Goal: Transaction & Acquisition: Purchase product/service

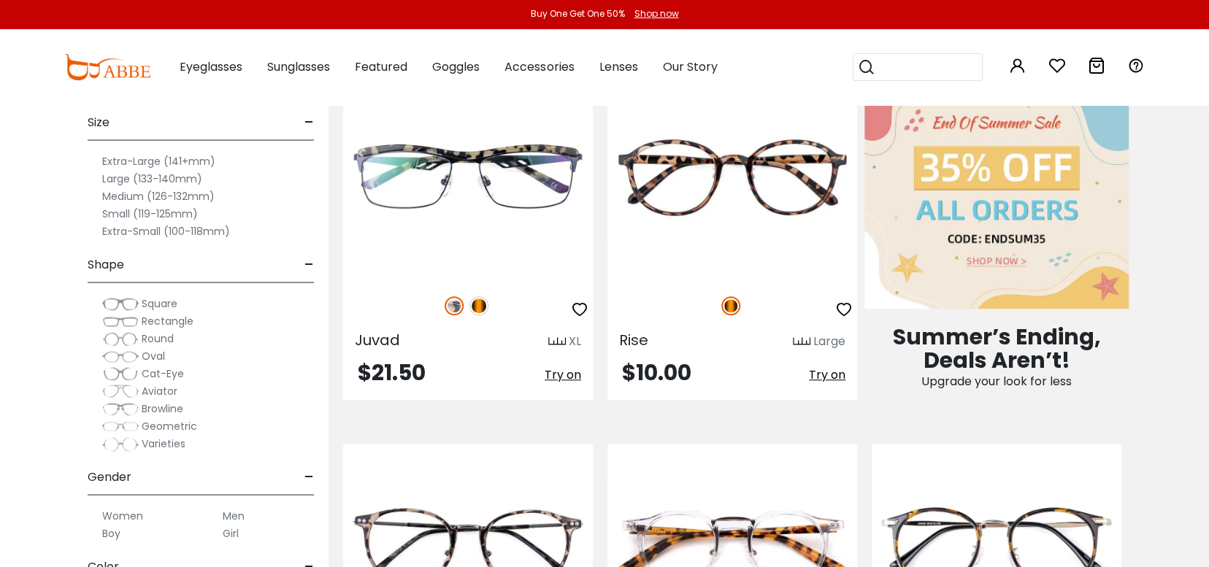
scroll to position [876, 0]
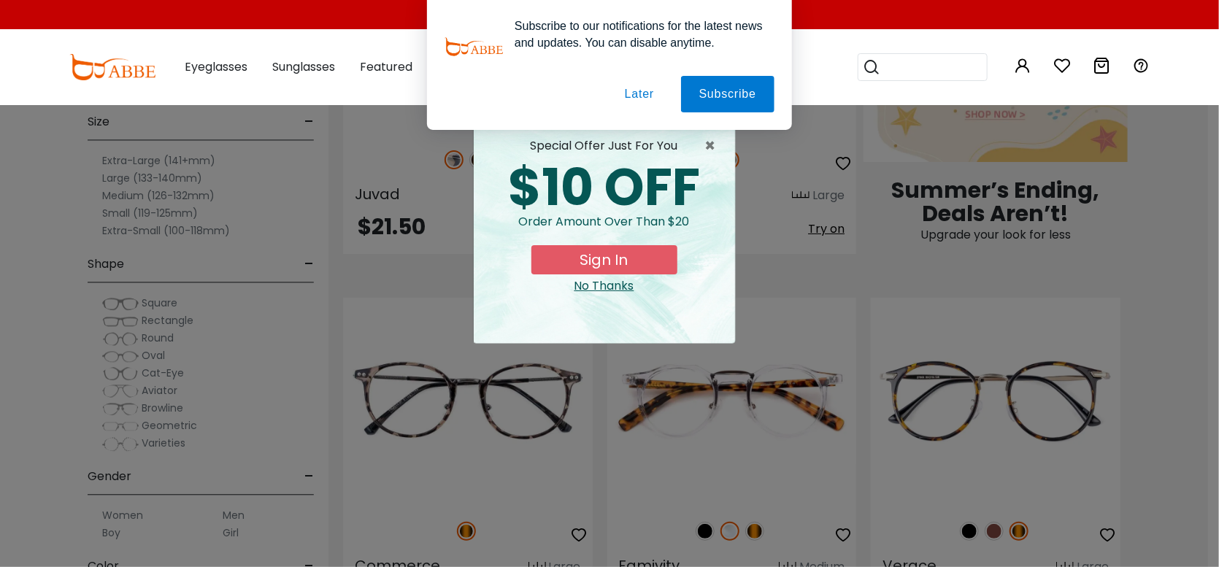
click at [654, 99] on button "Later" at bounding box center [640, 94] width 66 height 36
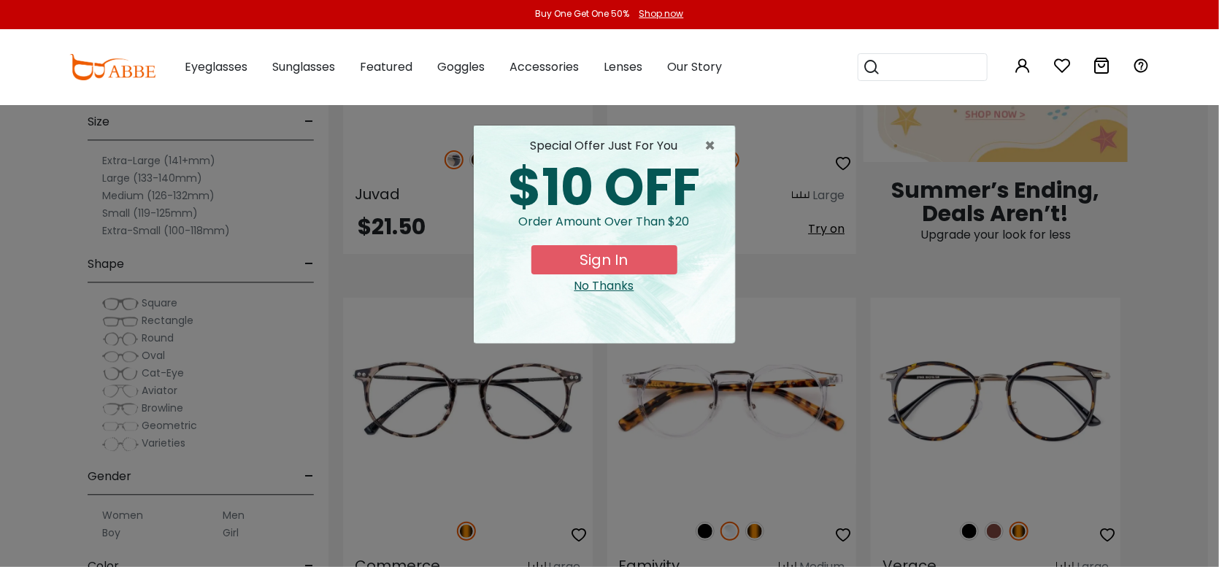
click at [623, 285] on div "No Thanks" at bounding box center [604, 286] width 238 height 18
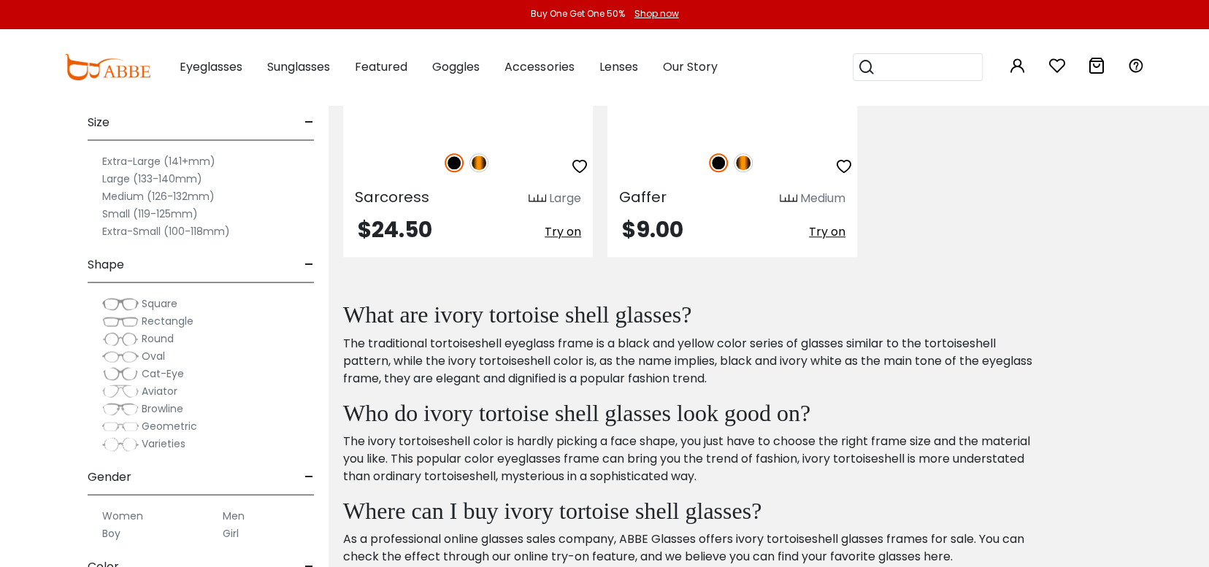
scroll to position [4452, 0]
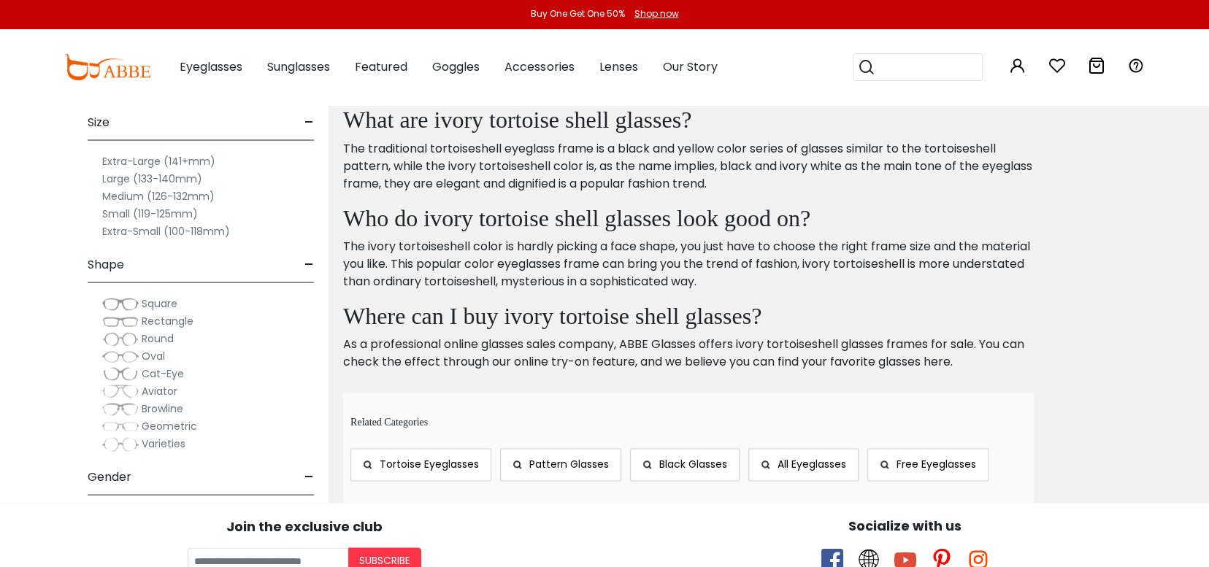
click at [432, 448] on link "Tortoise Eyeglasses" at bounding box center [420, 464] width 141 height 33
click at [161, 442] on span "Varieties" at bounding box center [164, 443] width 44 height 15
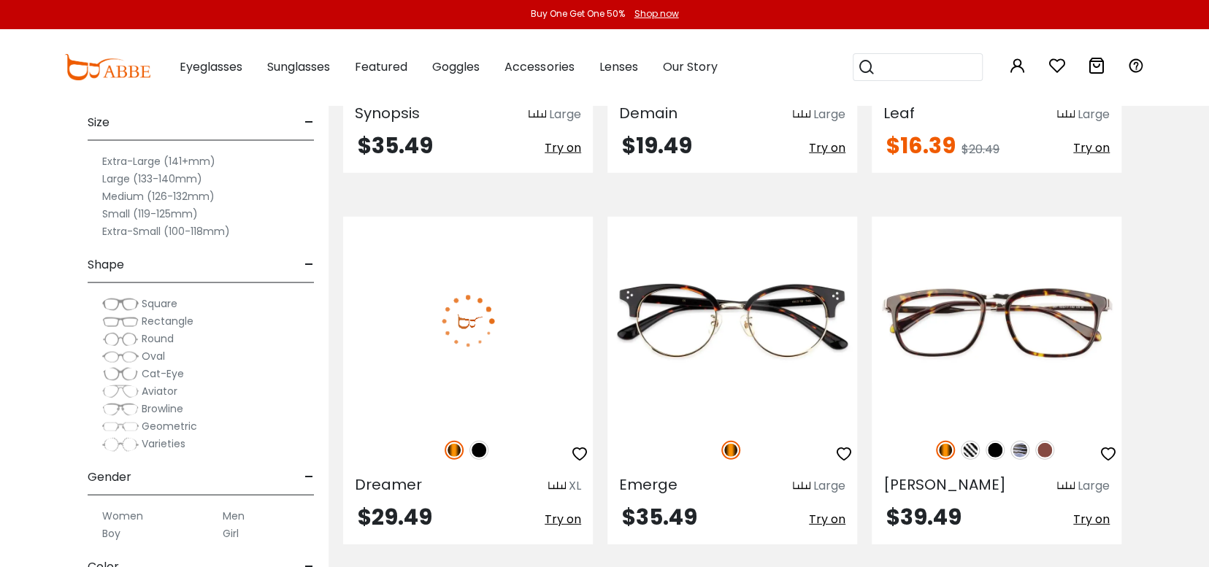
scroll to position [2554, 0]
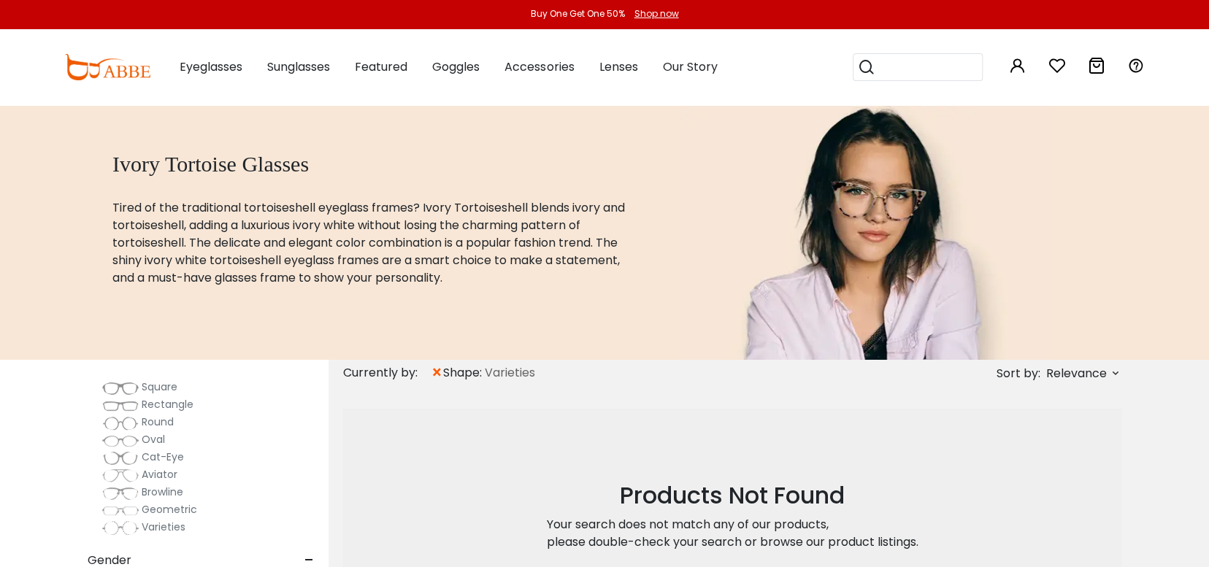
scroll to position [292, 0]
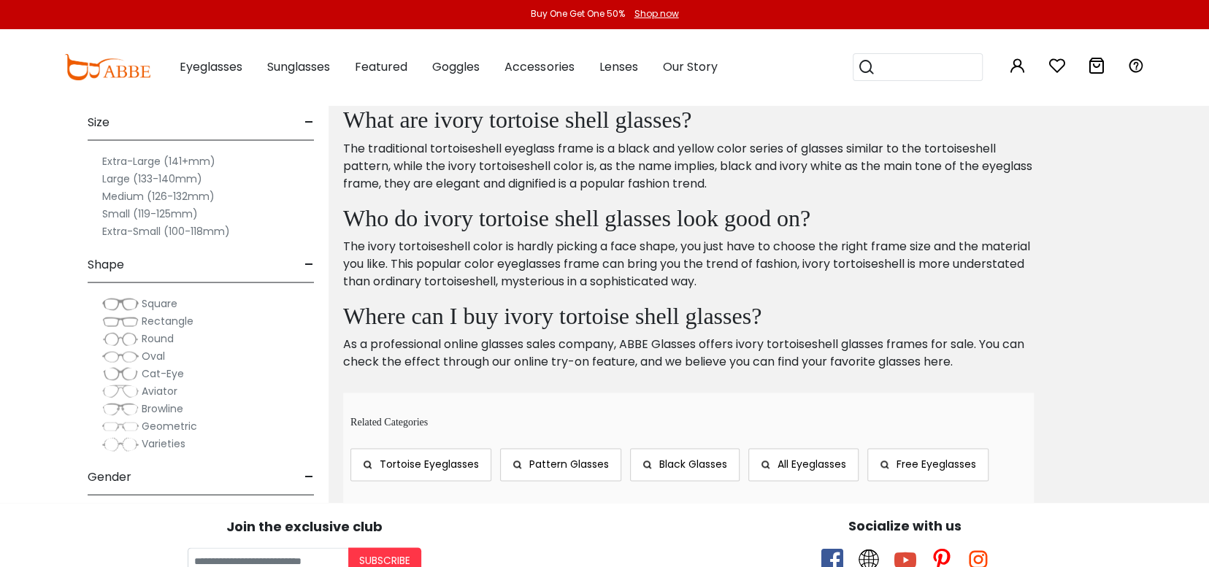
click at [577, 457] on span "Pattern Glasses" at bounding box center [569, 464] width 80 height 15
click at [797, 457] on span "All Eyeglasses" at bounding box center [811, 464] width 69 height 15
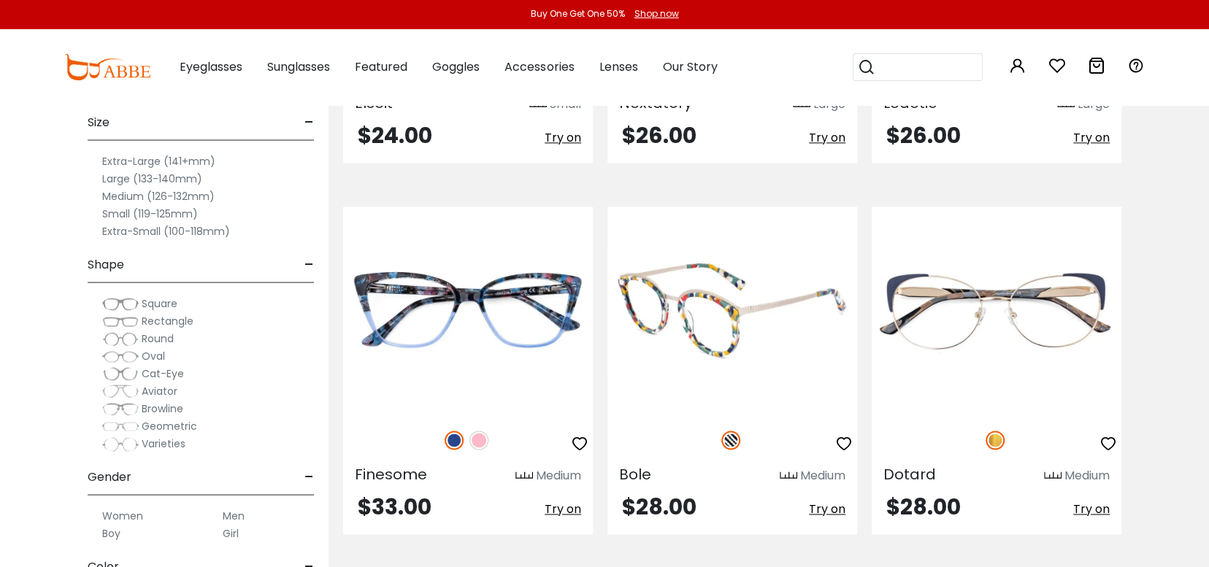
scroll to position [4671, 0]
click at [716, 335] on img at bounding box center [732, 310] width 250 height 208
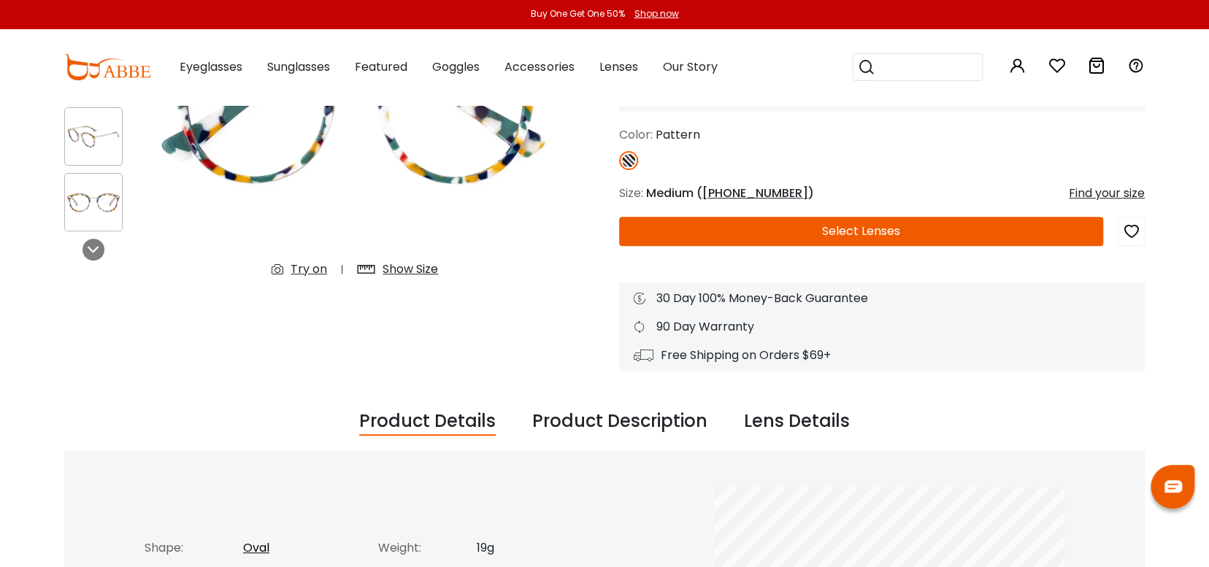
scroll to position [292, 0]
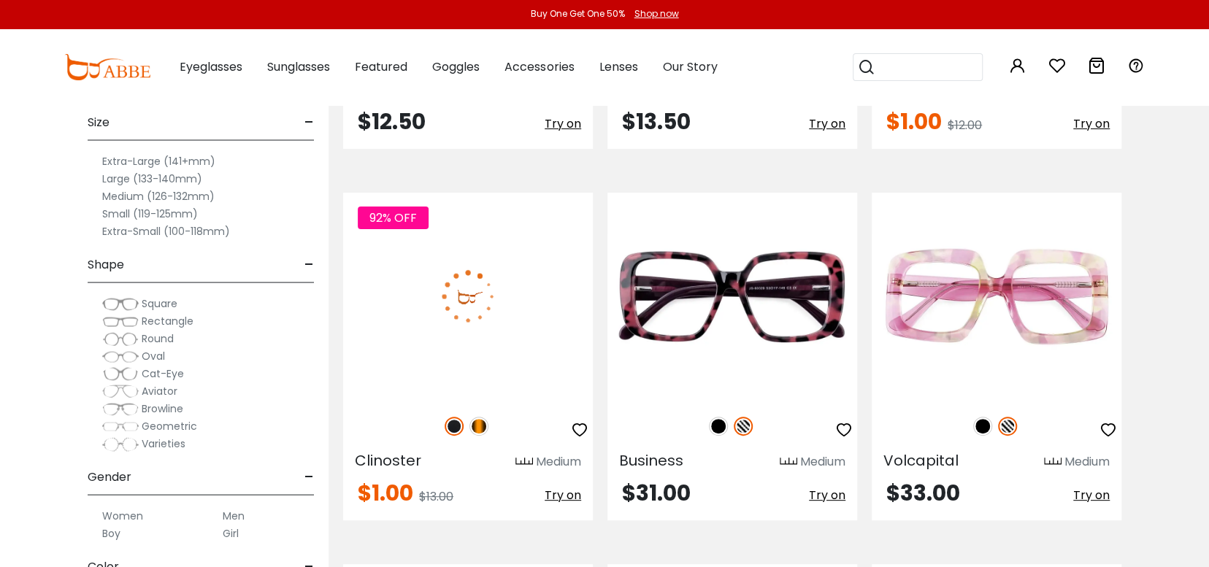
scroll to position [3503, 0]
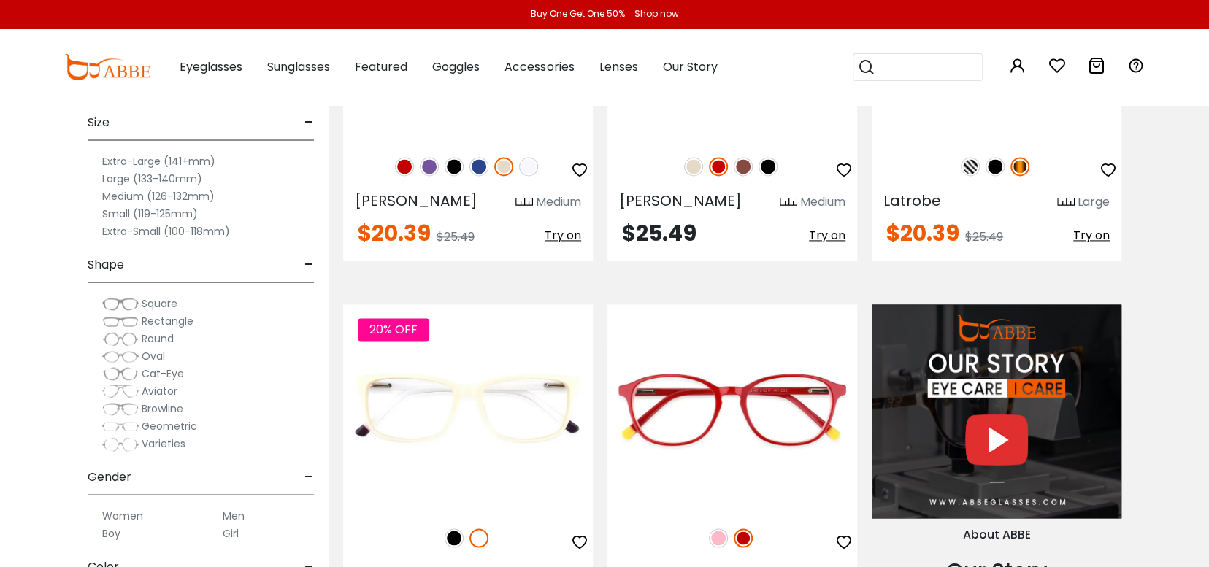
scroll to position [1314, 0]
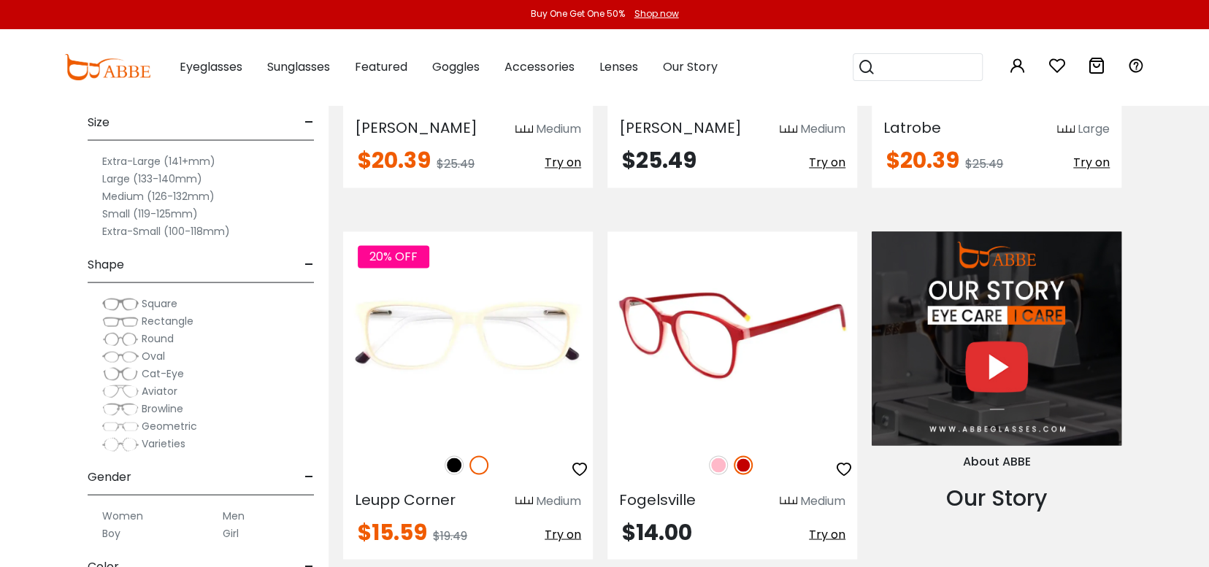
click at [723, 465] on img at bounding box center [718, 464] width 19 height 19
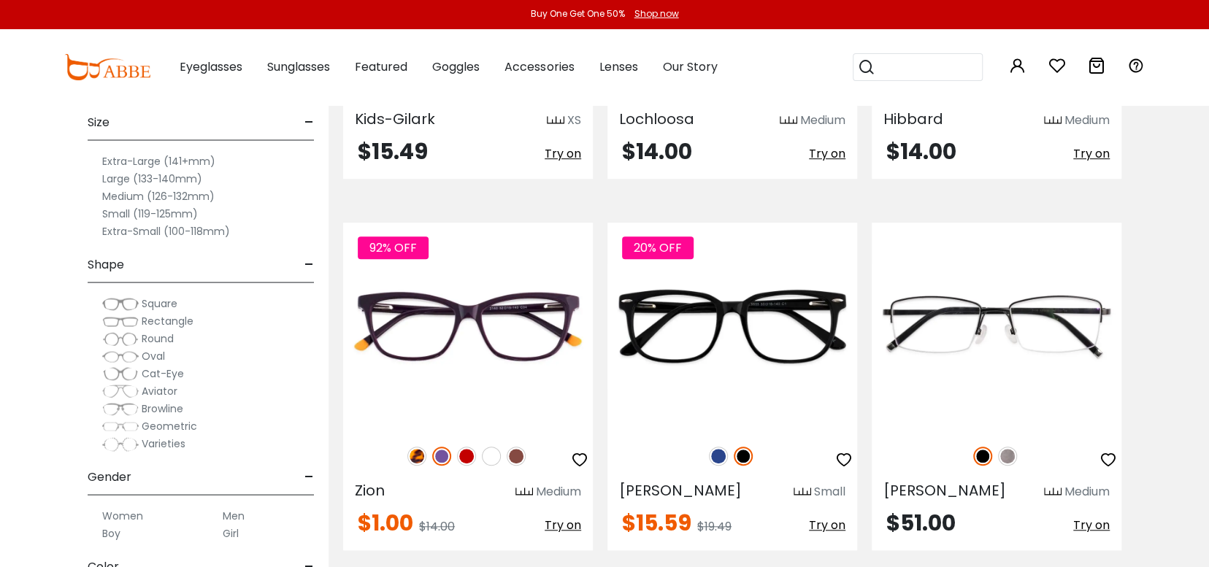
scroll to position [4014, 0]
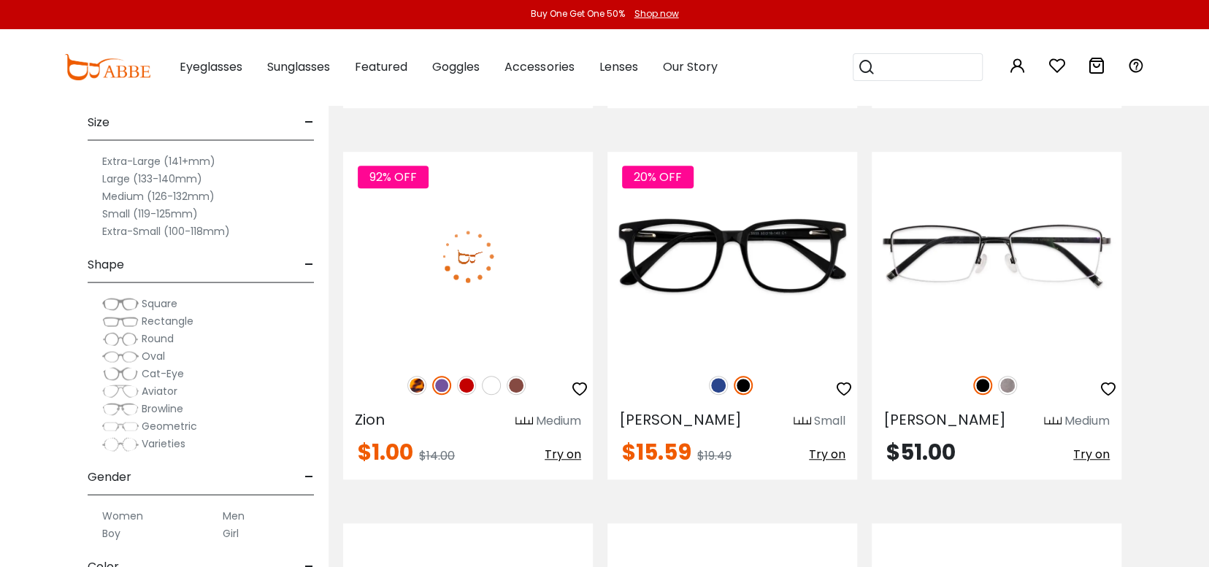
click at [442, 376] on img at bounding box center [441, 385] width 19 height 19
click at [515, 376] on img at bounding box center [516, 385] width 19 height 19
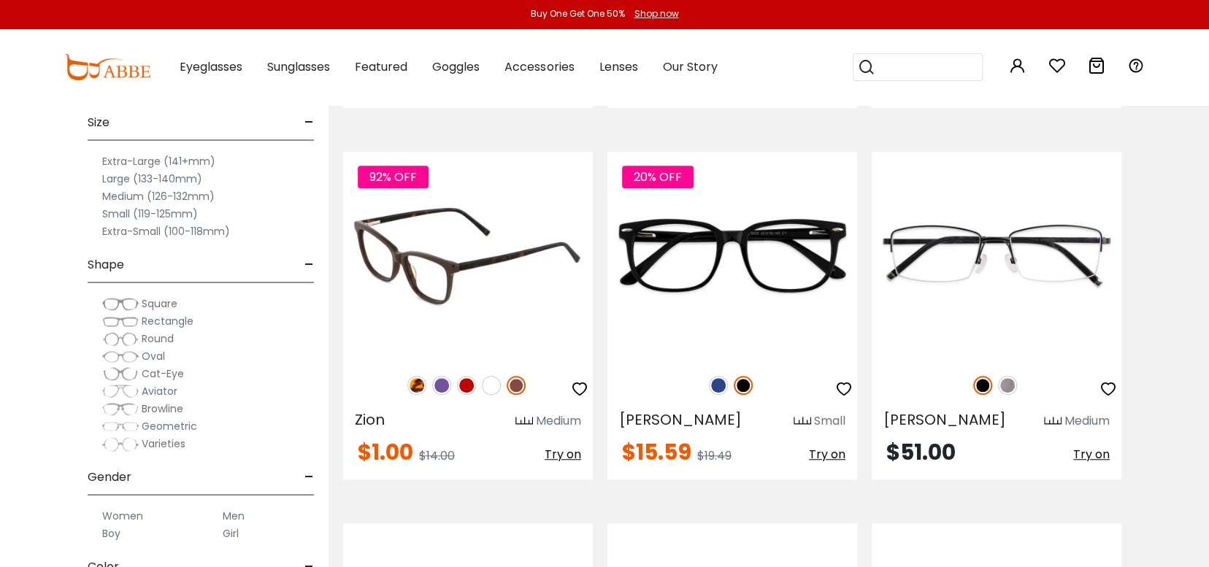
click at [488, 376] on img at bounding box center [491, 385] width 19 height 19
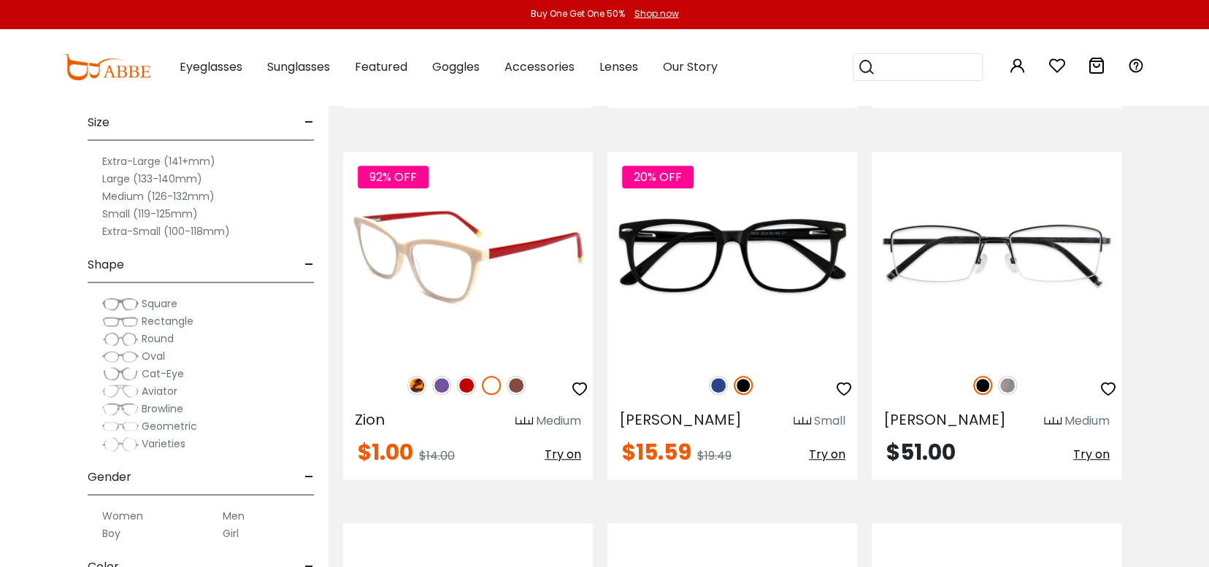
click at [452, 264] on img at bounding box center [468, 256] width 250 height 208
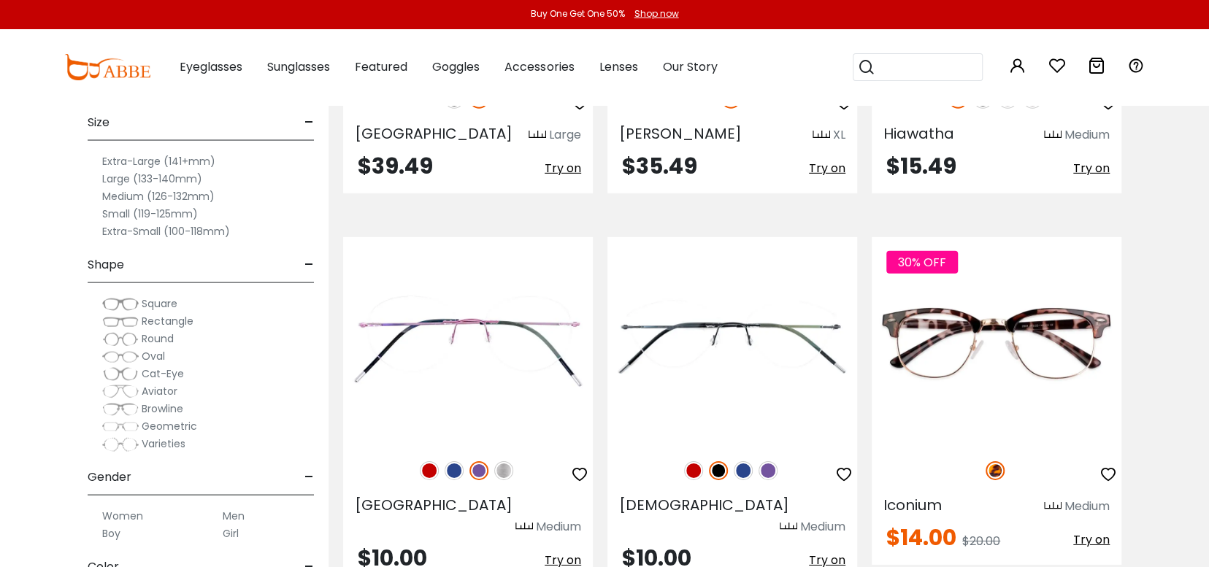
scroll to position [6204, 0]
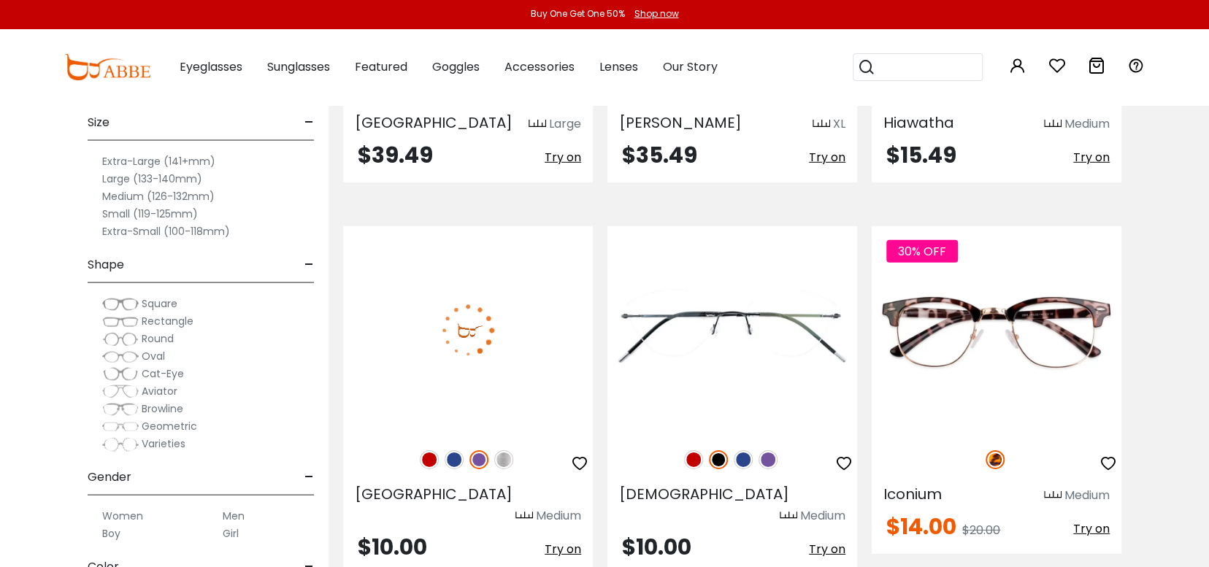
click at [506, 450] on img at bounding box center [503, 459] width 19 height 19
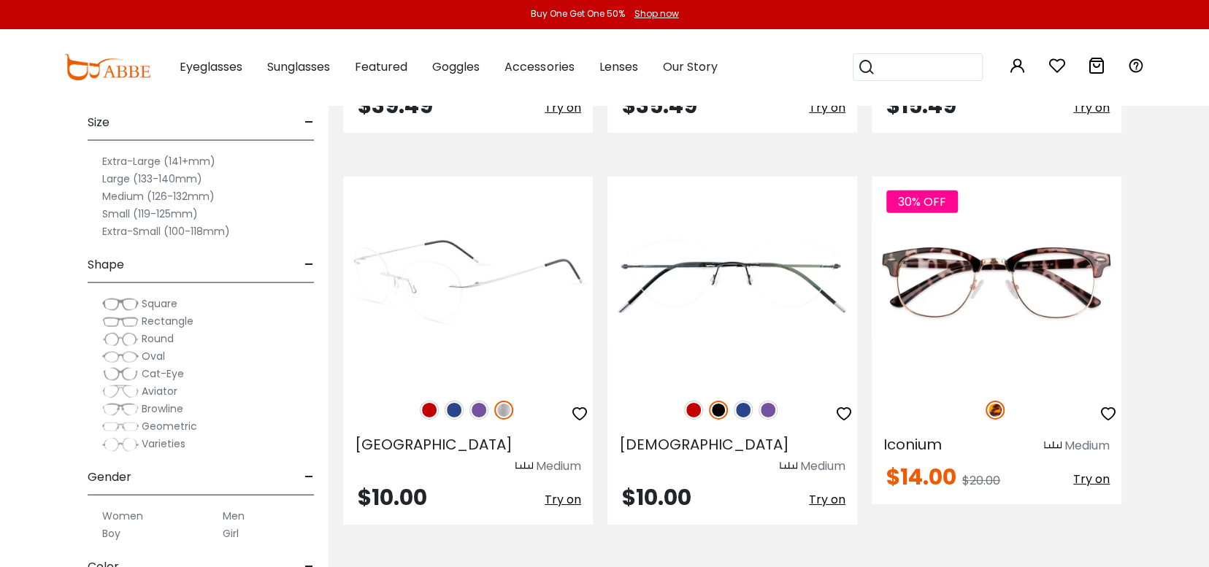
scroll to position [6496, 0]
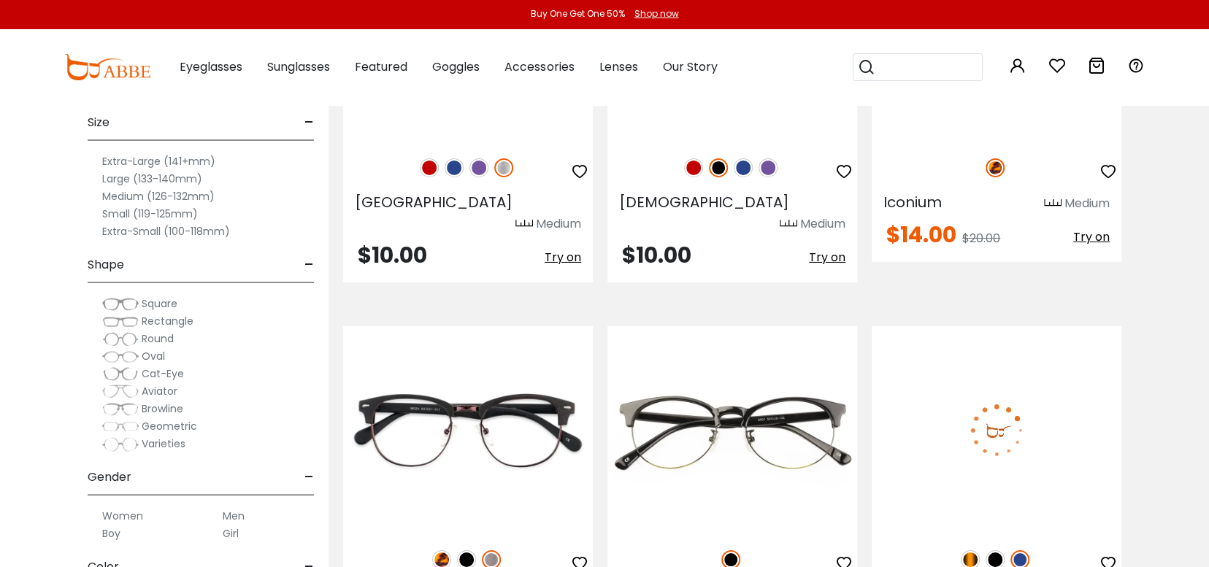
click at [969, 550] on img at bounding box center [969, 559] width 19 height 19
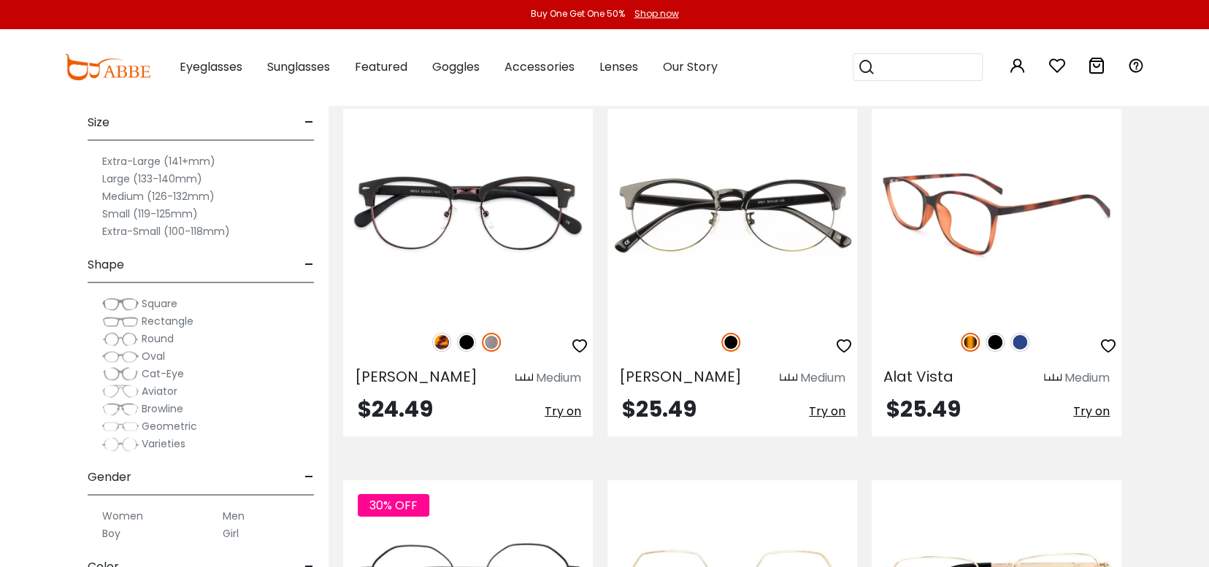
scroll to position [6715, 0]
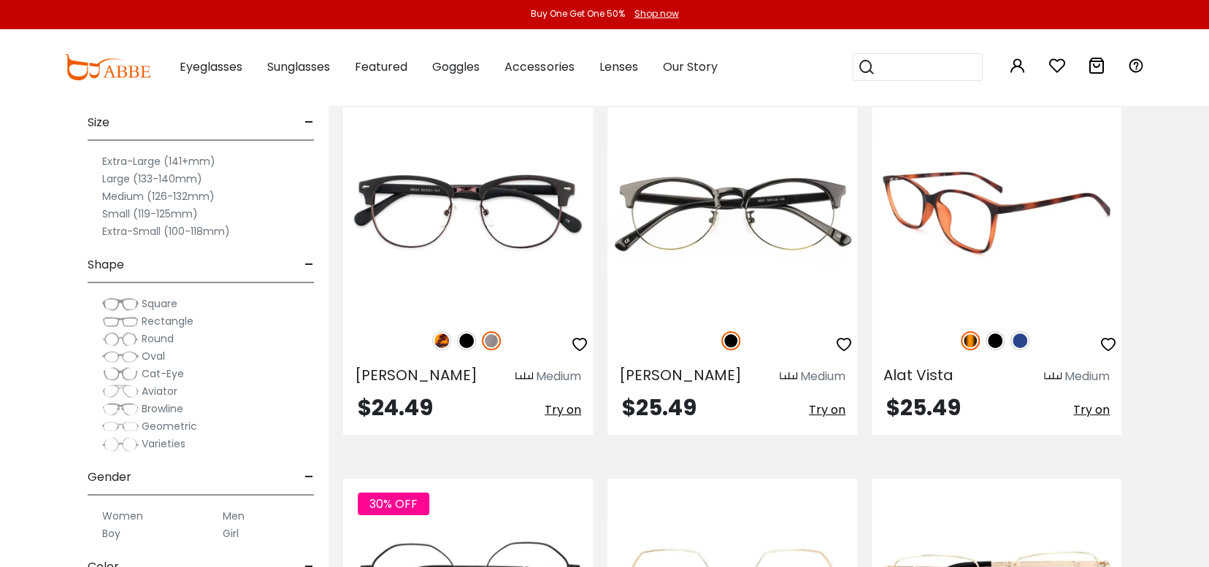
click at [995, 184] on img at bounding box center [996, 211] width 250 height 208
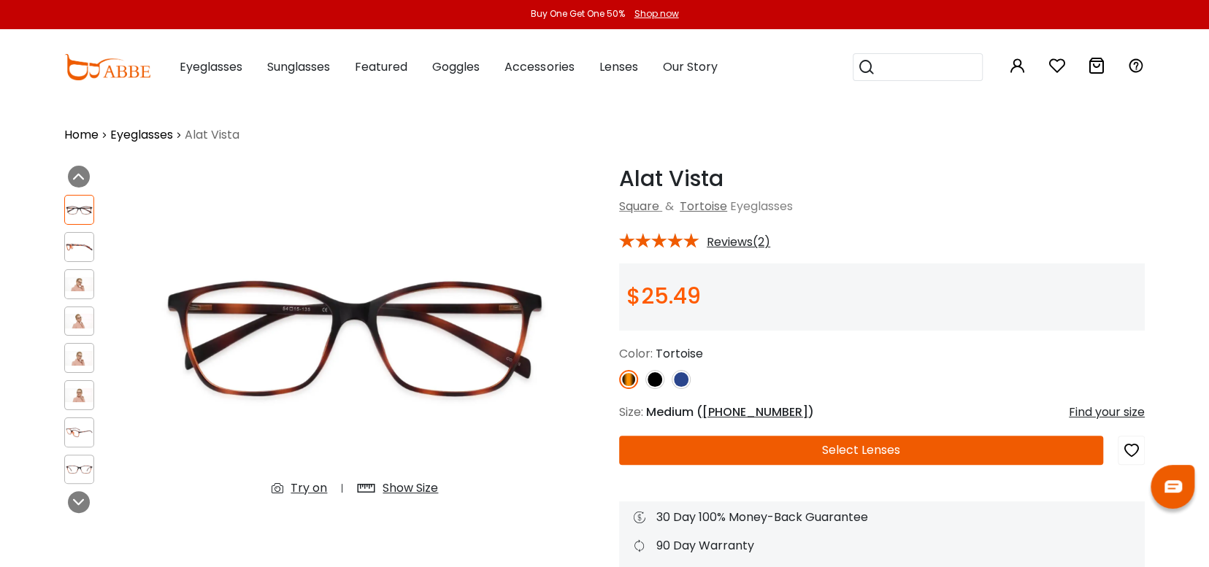
click at [653, 380] on img at bounding box center [654, 379] width 19 height 19
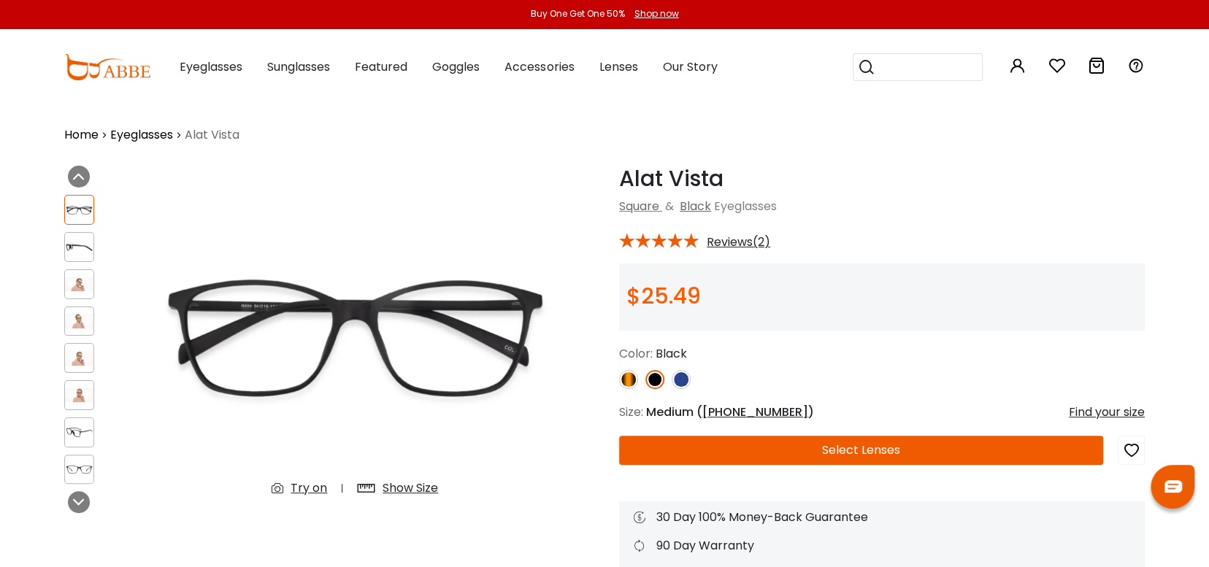
click at [685, 377] on img at bounding box center [680, 379] width 19 height 19
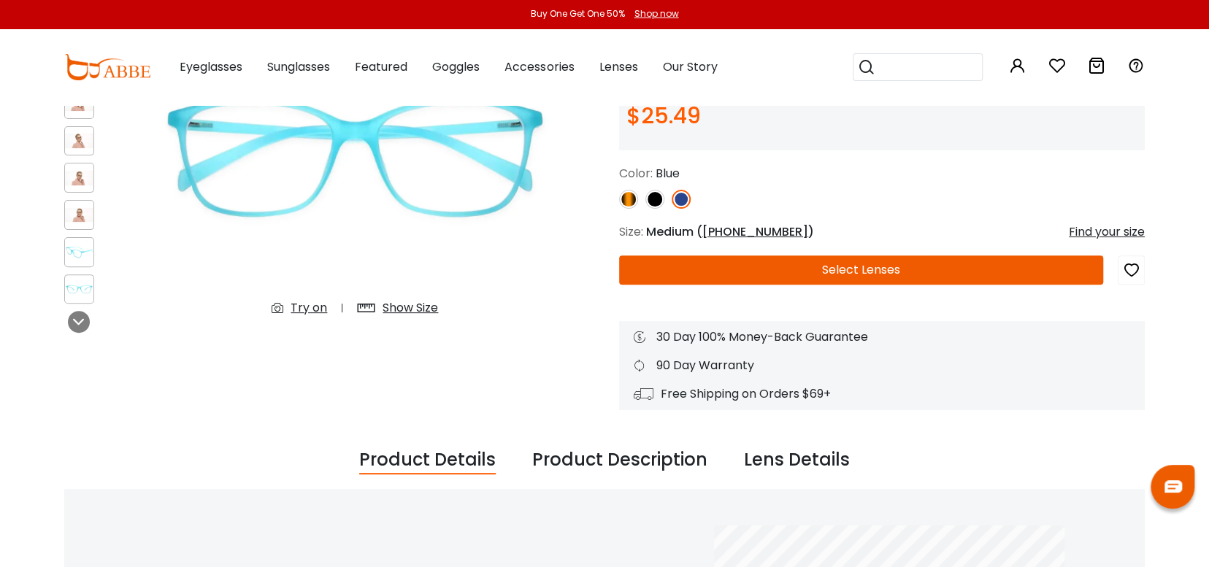
scroll to position [292, 0]
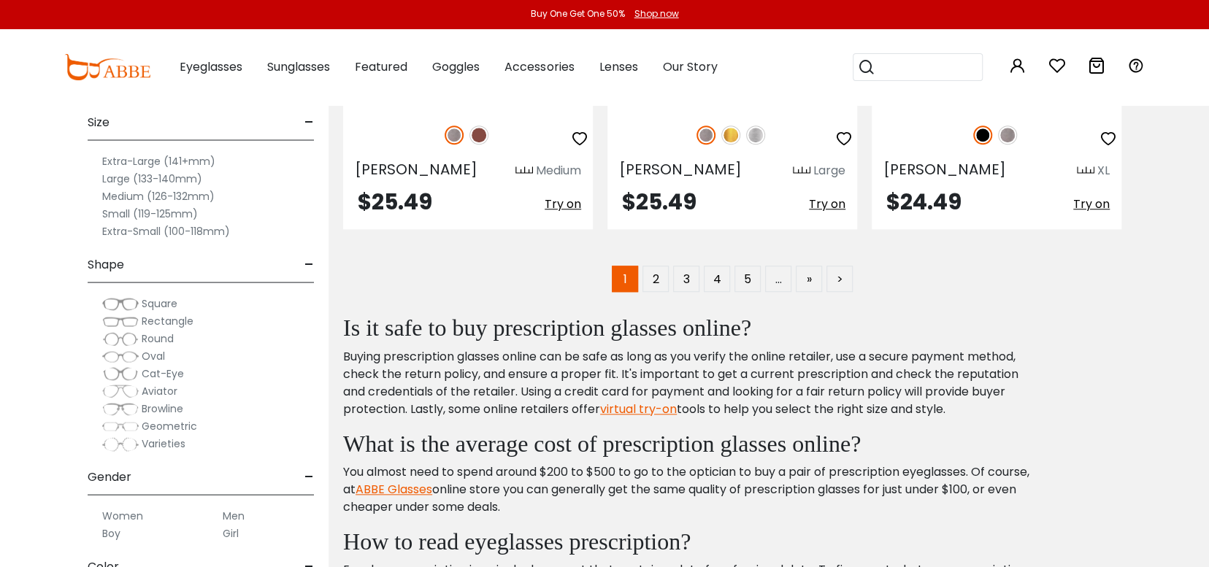
scroll to position [7372, 0]
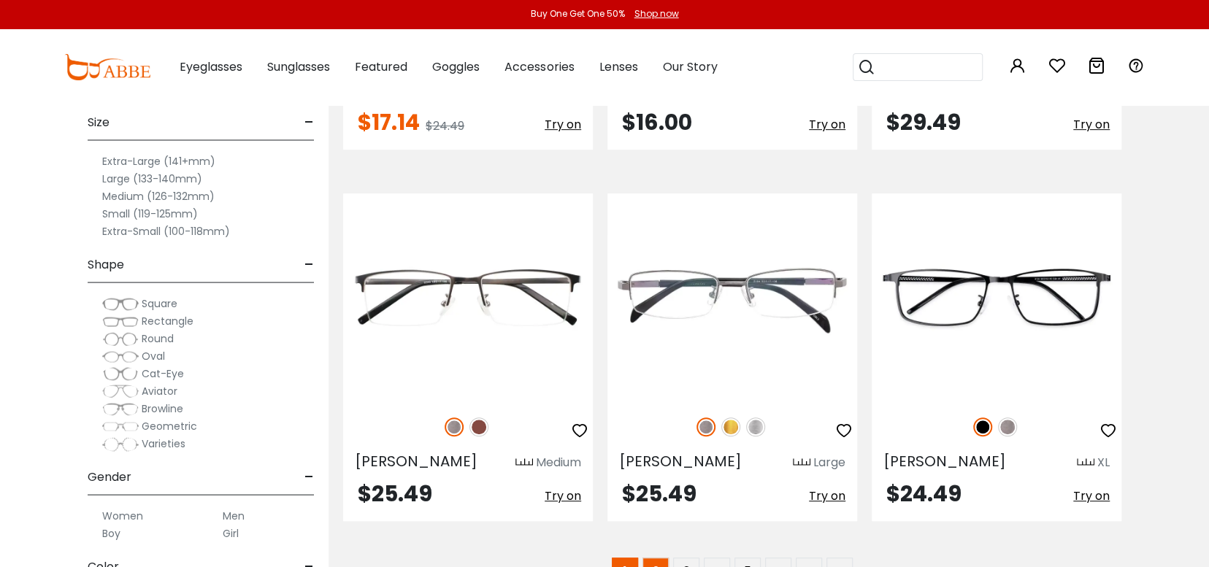
click at [662, 558] on link "2" at bounding box center [655, 571] width 26 height 26
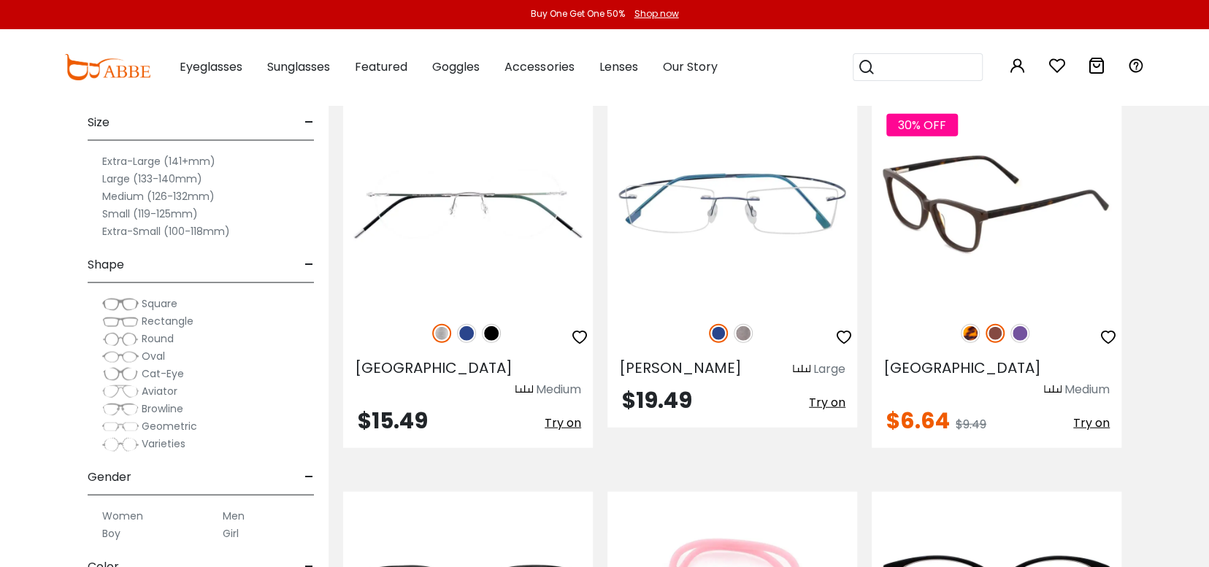
scroll to position [5547, 0]
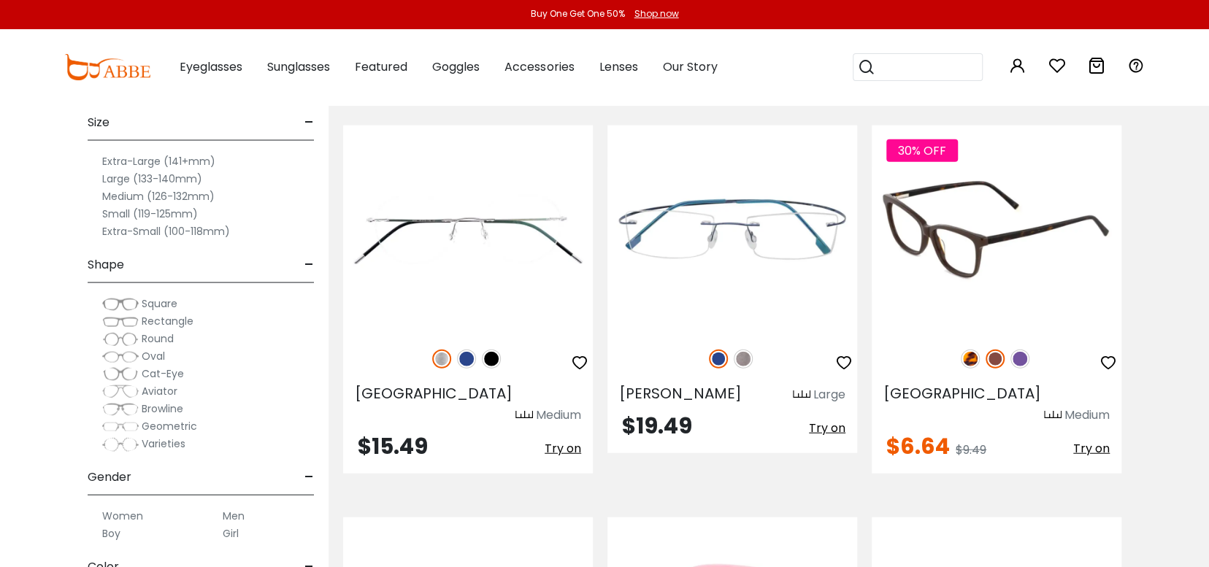
click at [1024, 350] on img at bounding box center [1019, 359] width 19 height 19
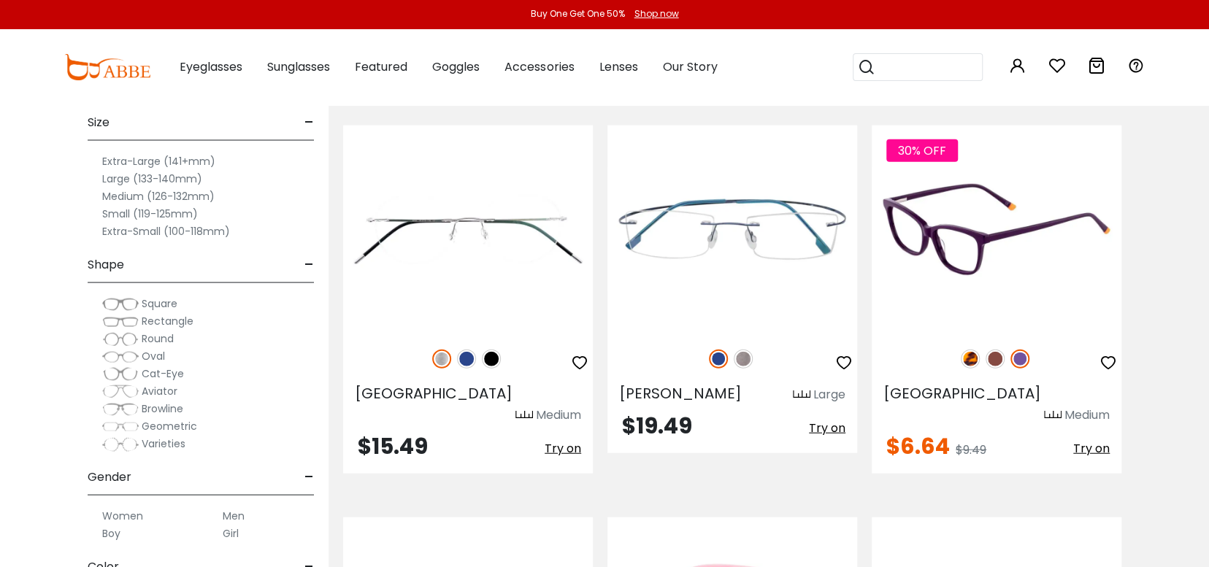
click at [973, 350] on img at bounding box center [969, 359] width 19 height 19
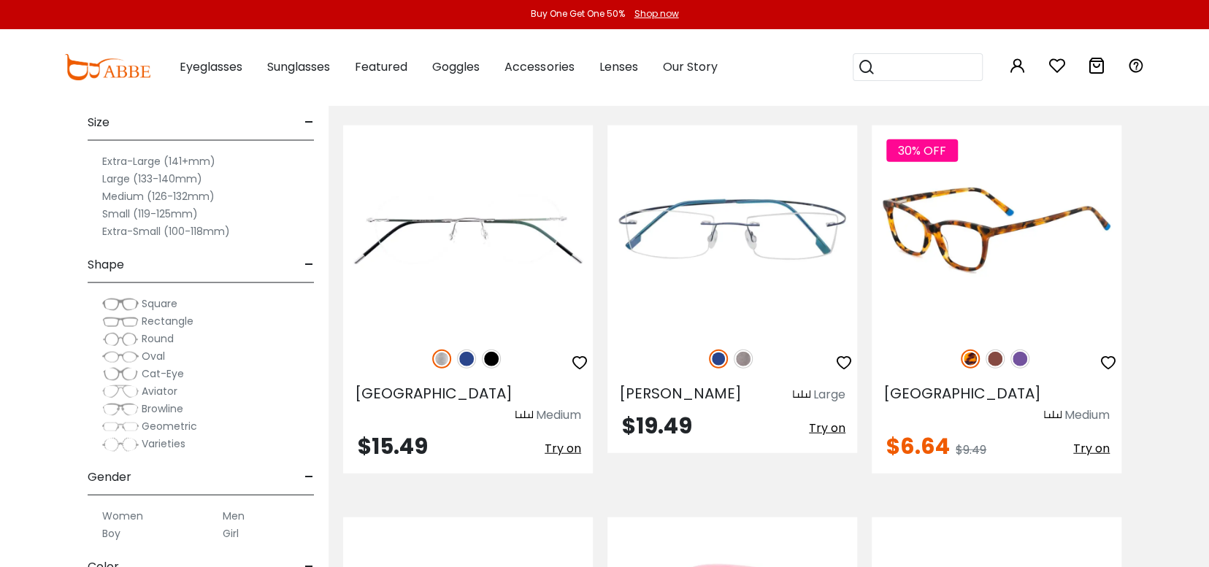
click at [958, 219] on img at bounding box center [996, 230] width 250 height 208
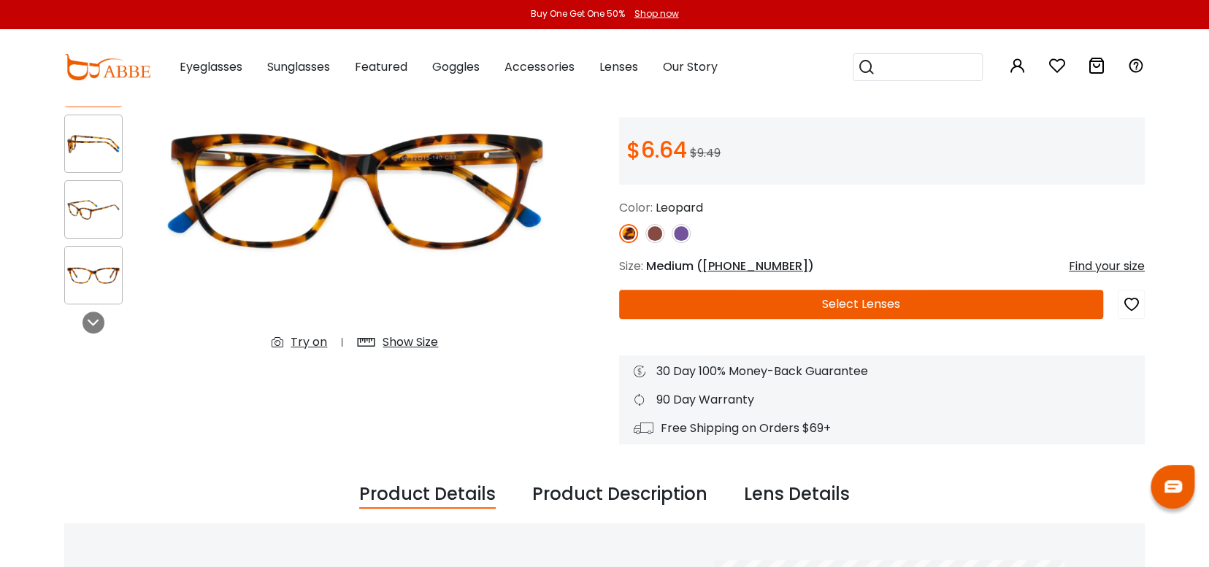
scroll to position [146, 0]
click at [405, 342] on div "Show Size" at bounding box center [409, 343] width 55 height 18
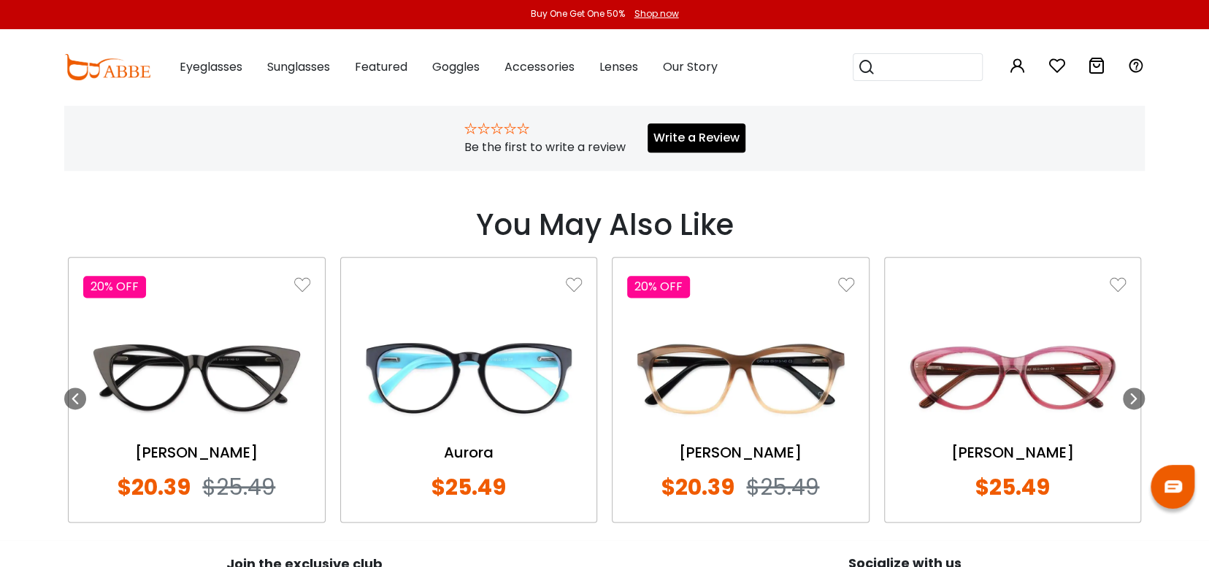
scroll to position [972, 0]
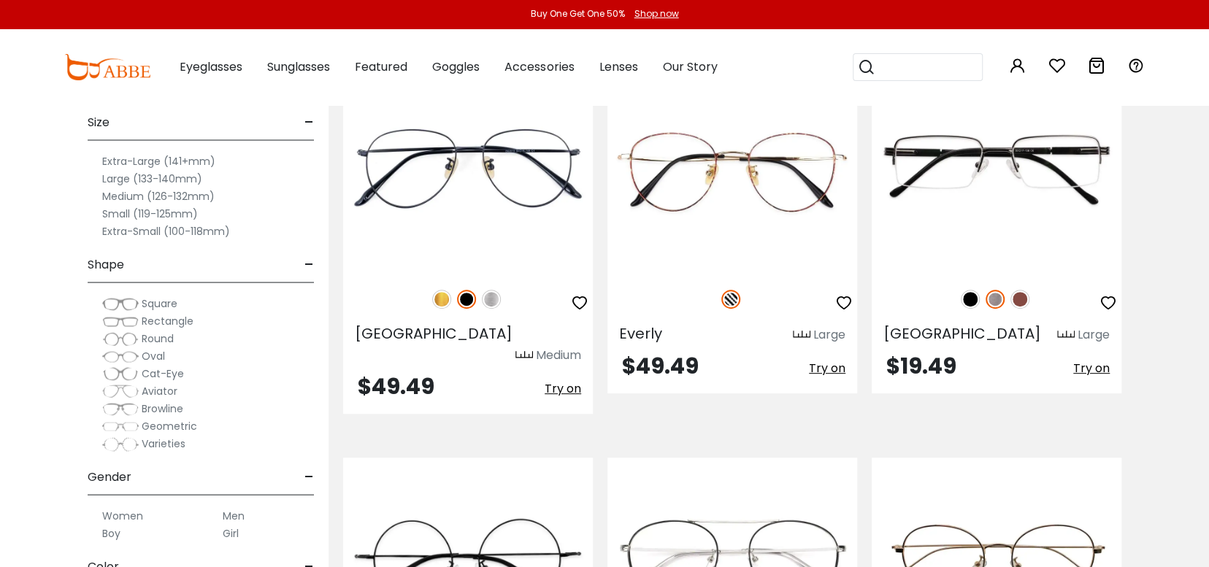
scroll to position [7592, 0]
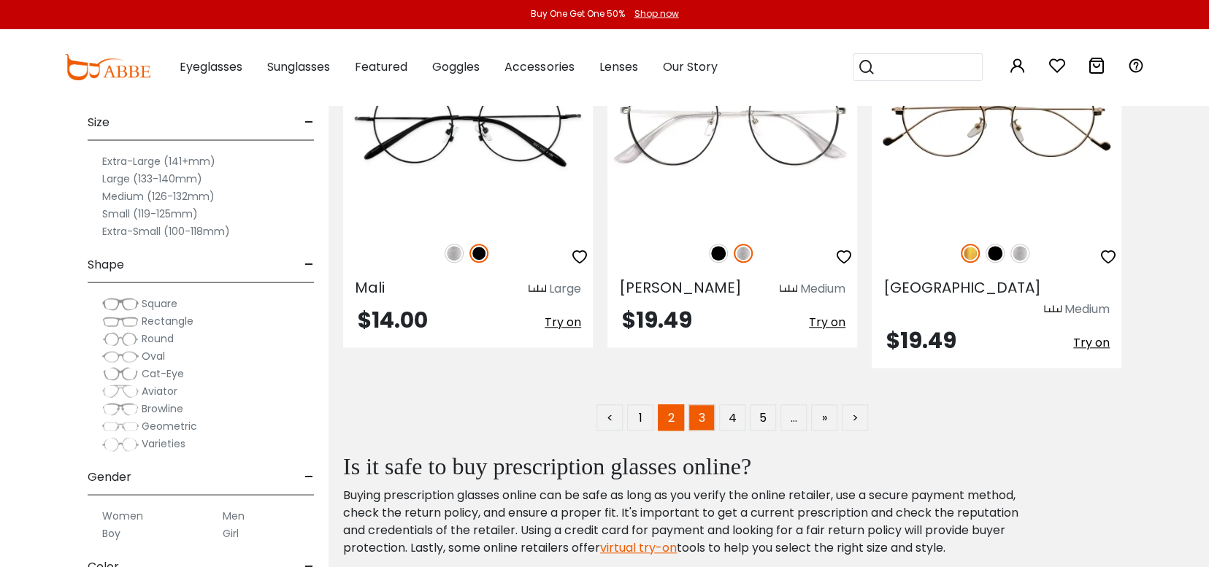
click at [704, 404] on link "3" at bounding box center [701, 417] width 26 height 26
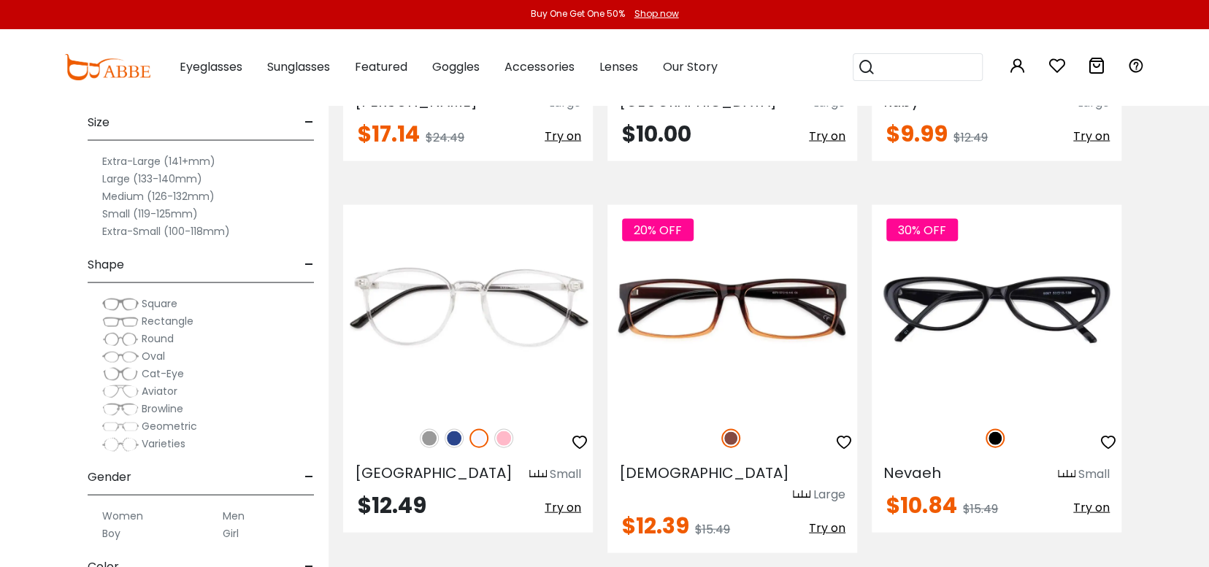
scroll to position [1752, 0]
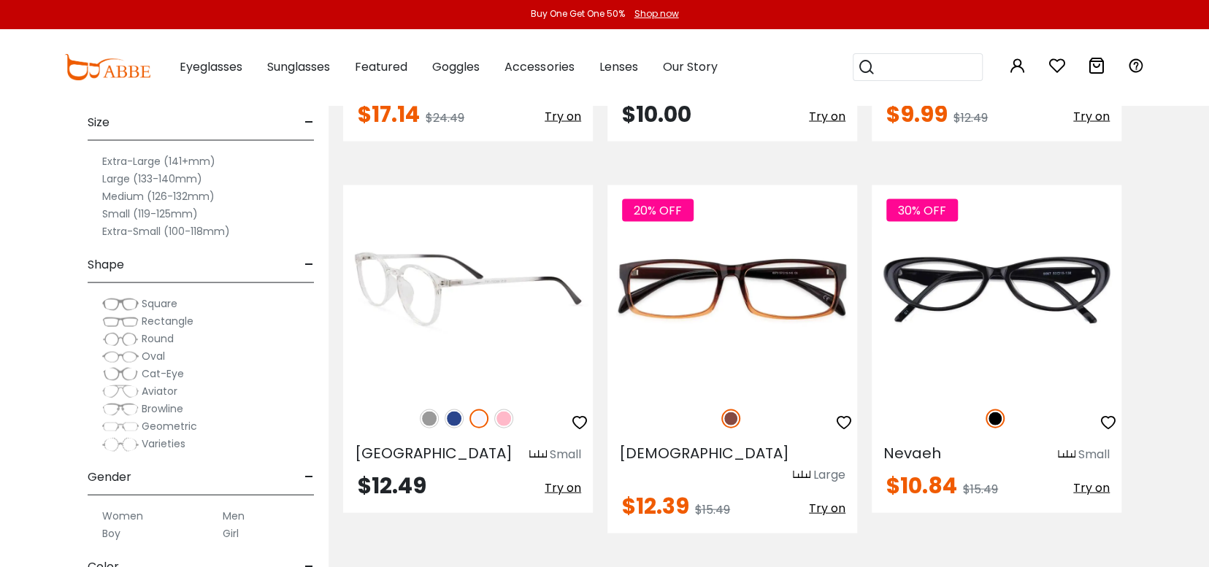
click at [507, 409] on img at bounding box center [503, 418] width 19 height 19
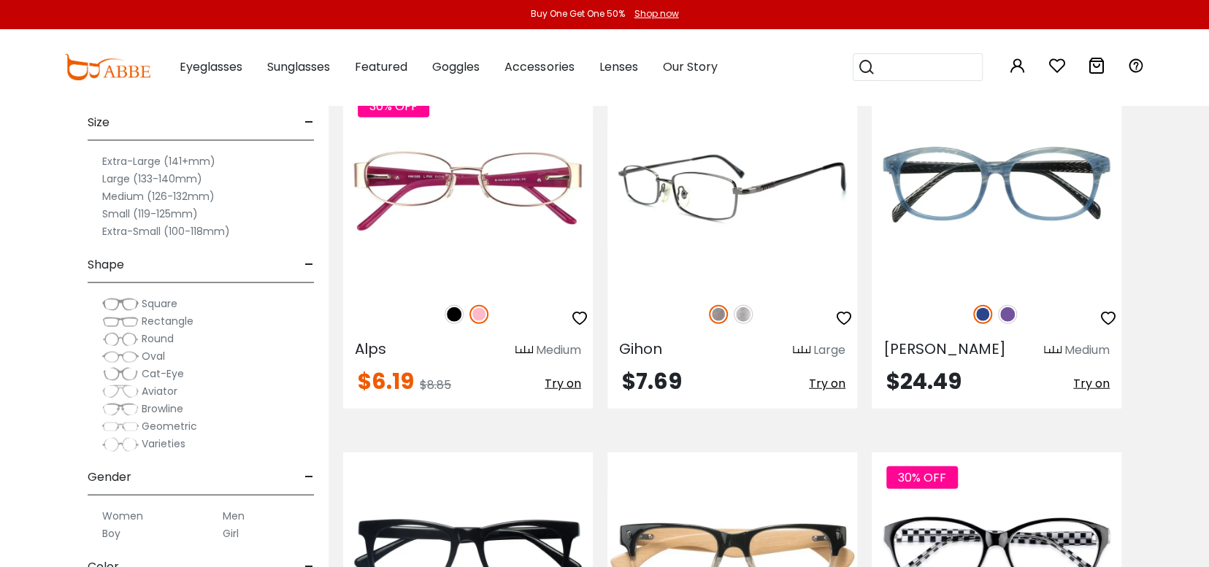
scroll to position [5474, 0]
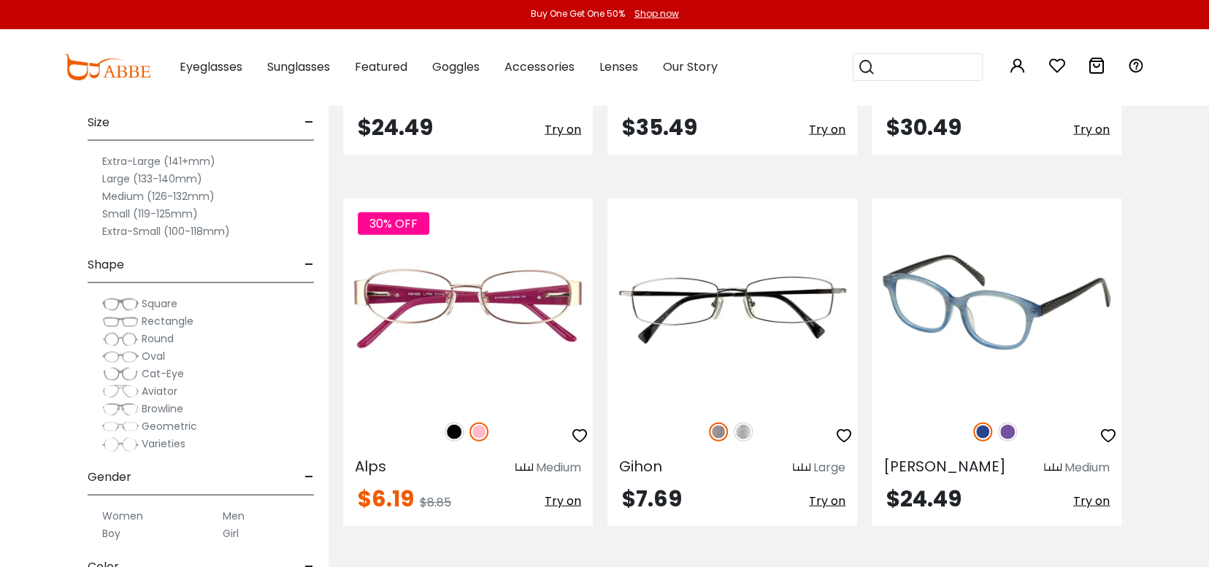
click at [1004, 423] on img at bounding box center [1007, 432] width 19 height 19
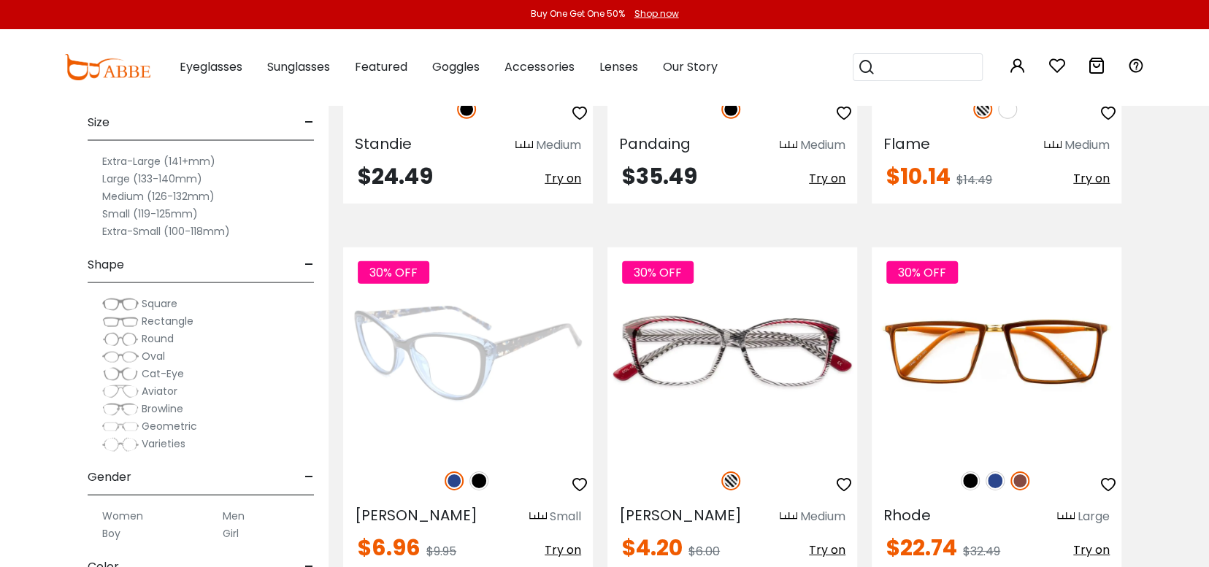
scroll to position [6204, 0]
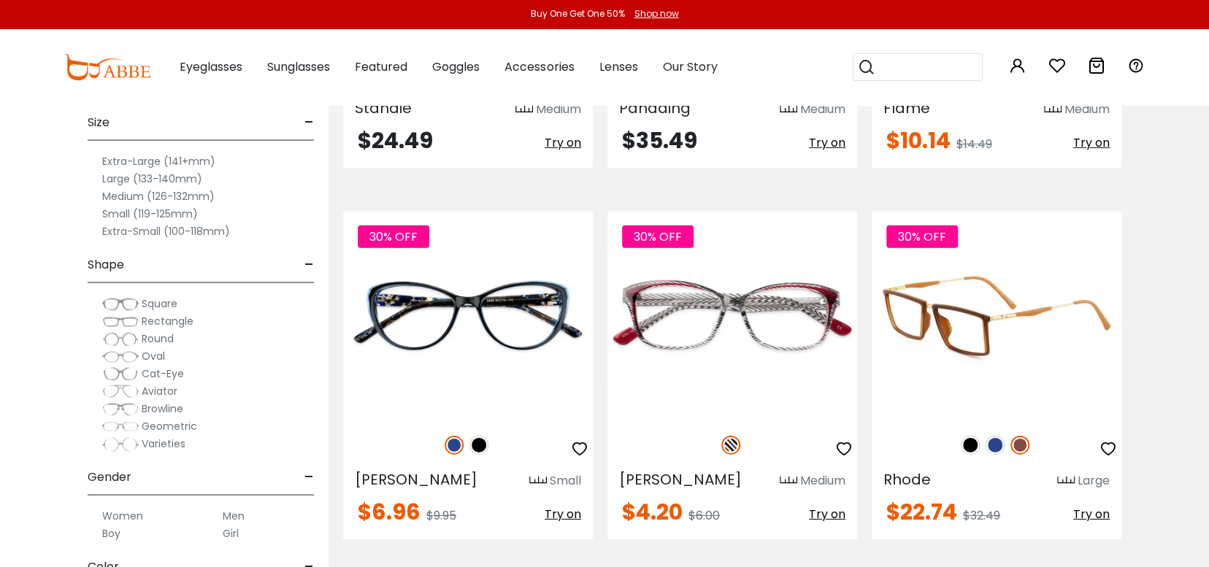
click at [990, 436] on img at bounding box center [994, 445] width 19 height 19
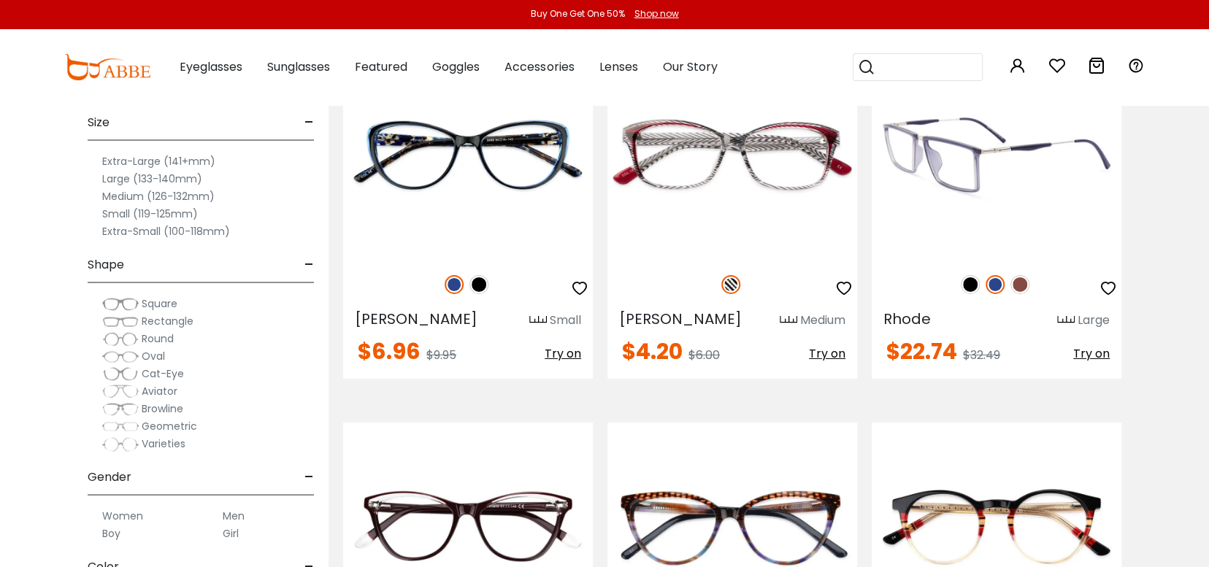
scroll to position [6277, 0]
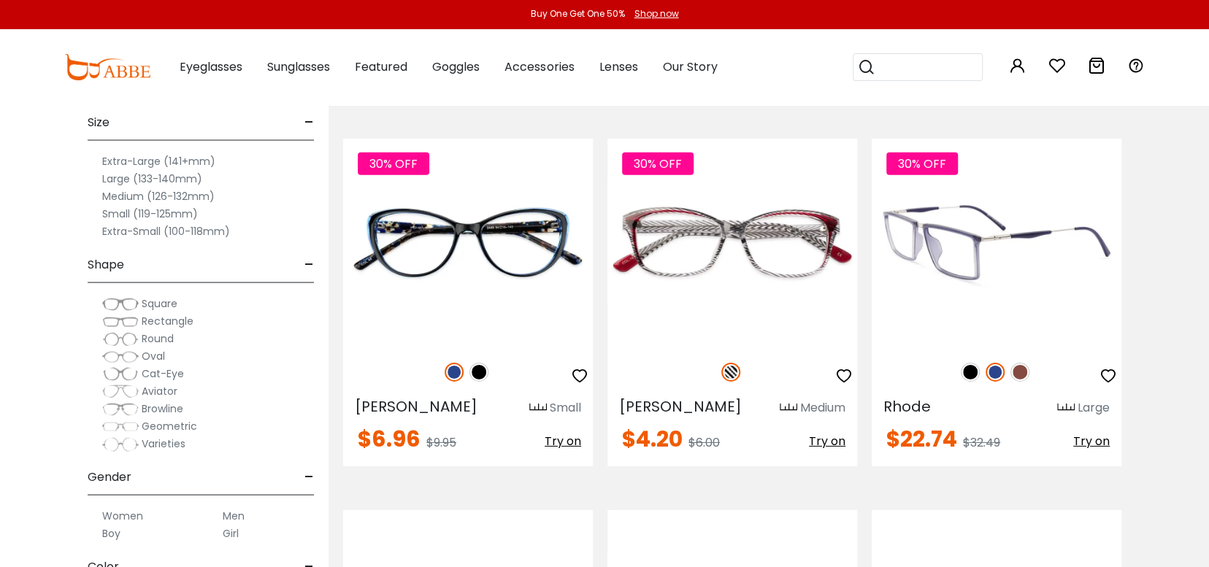
click at [968, 193] on img at bounding box center [996, 243] width 250 height 208
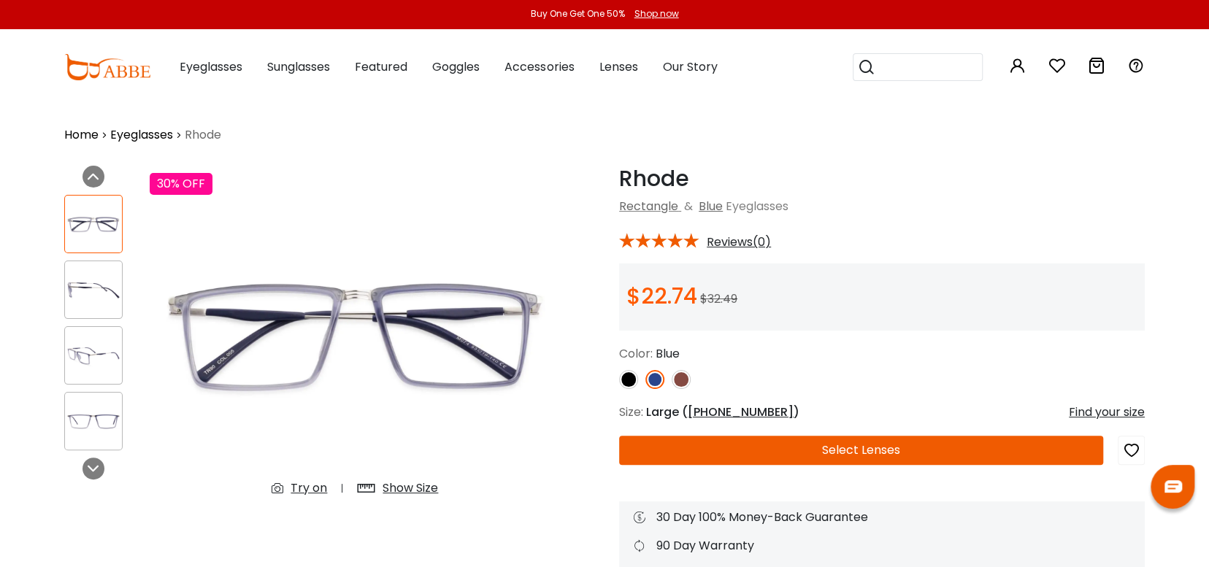
click at [632, 382] on img at bounding box center [628, 379] width 19 height 19
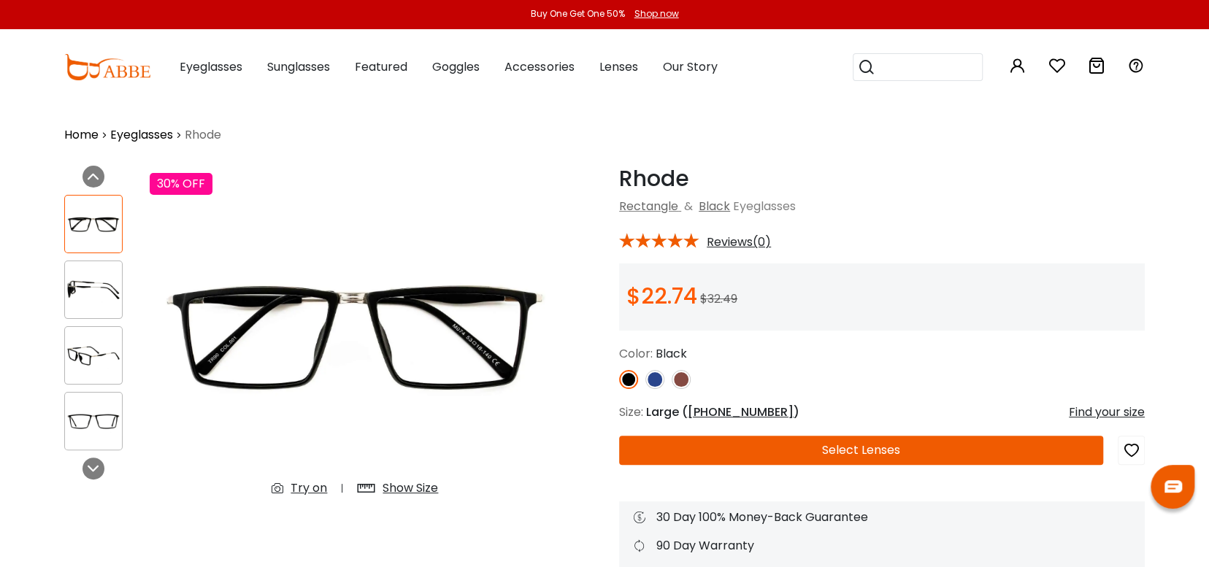
click at [658, 380] on img at bounding box center [654, 379] width 19 height 19
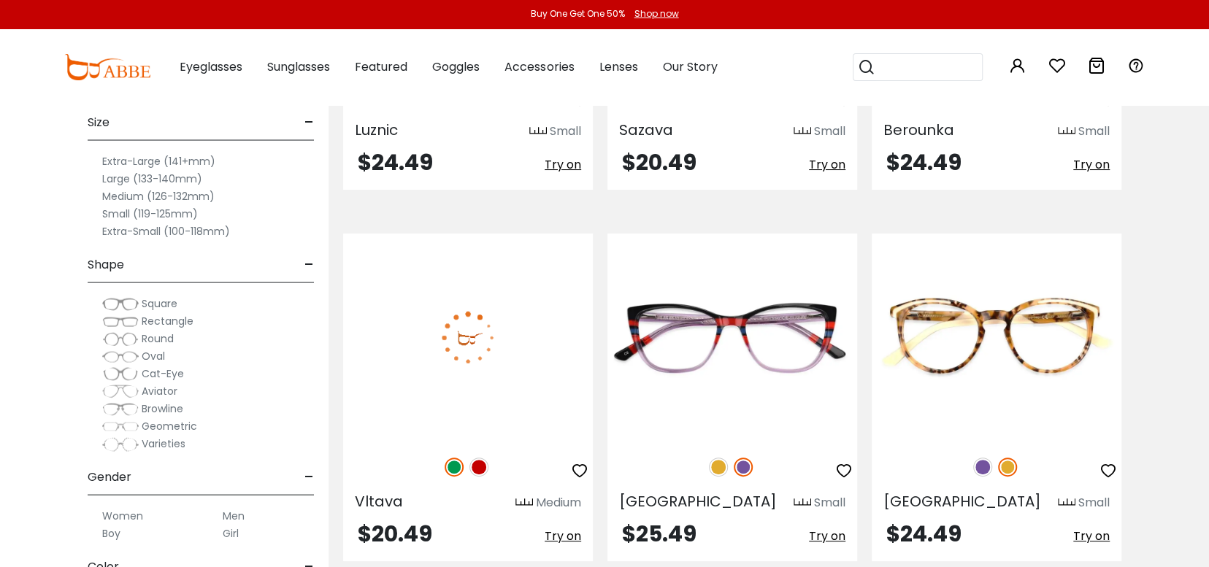
scroll to position [6935, 0]
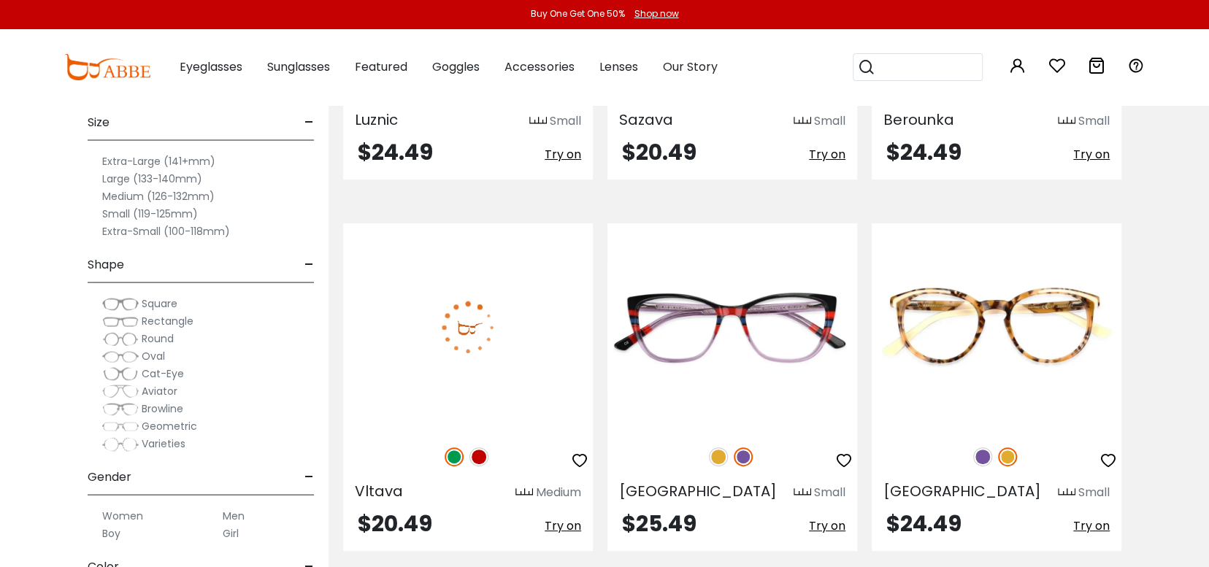
click at [453, 447] on img at bounding box center [453, 456] width 19 height 19
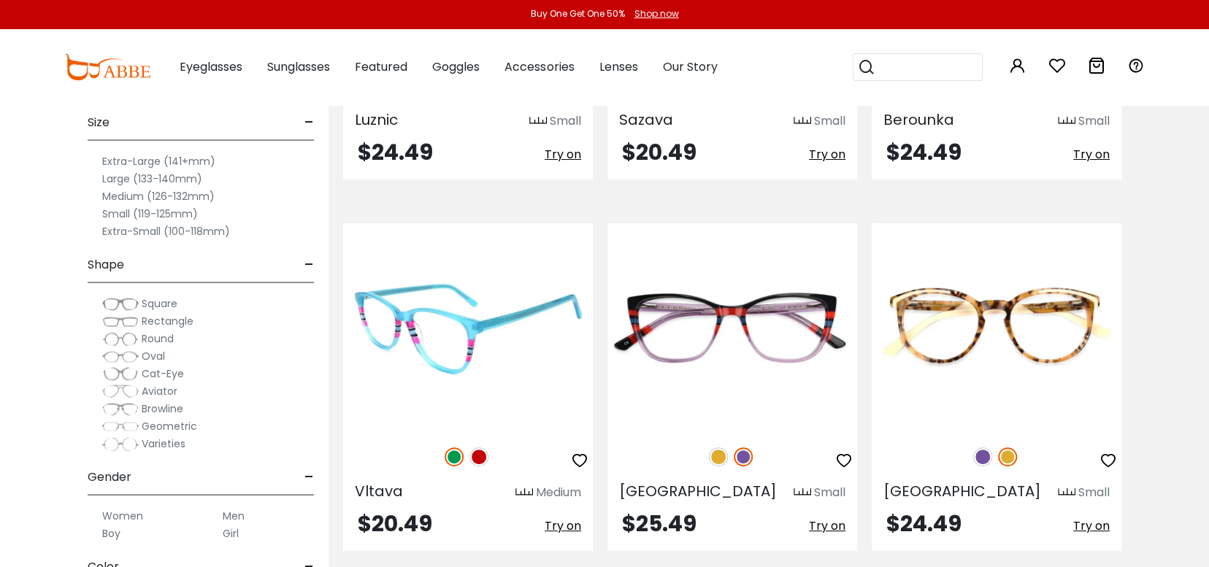
click at [482, 447] on img at bounding box center [478, 456] width 19 height 19
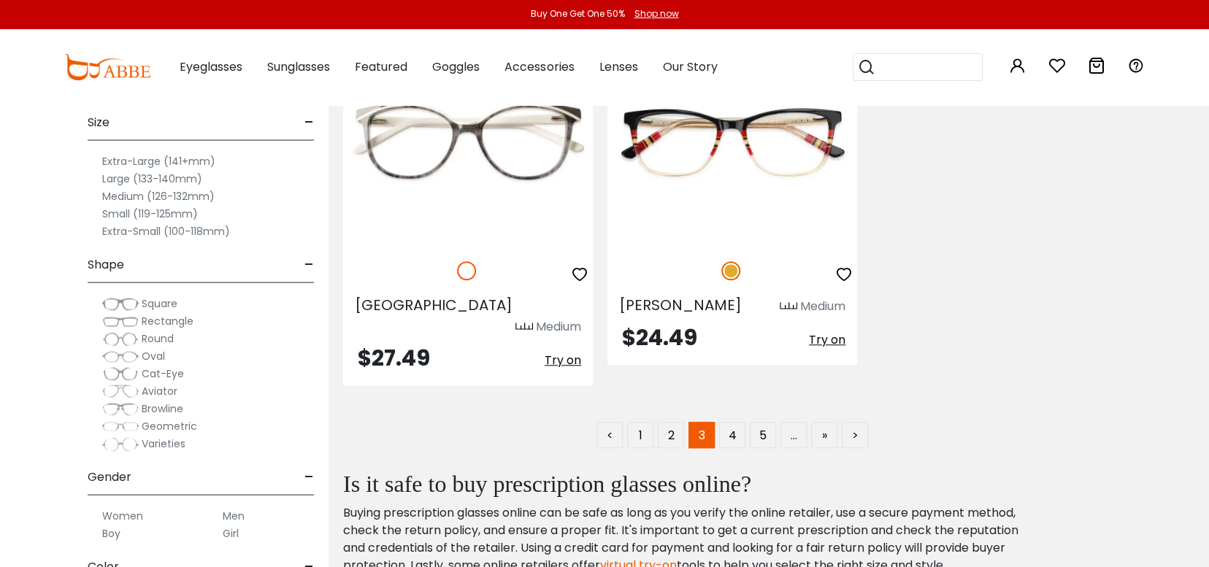
scroll to position [7519, 0]
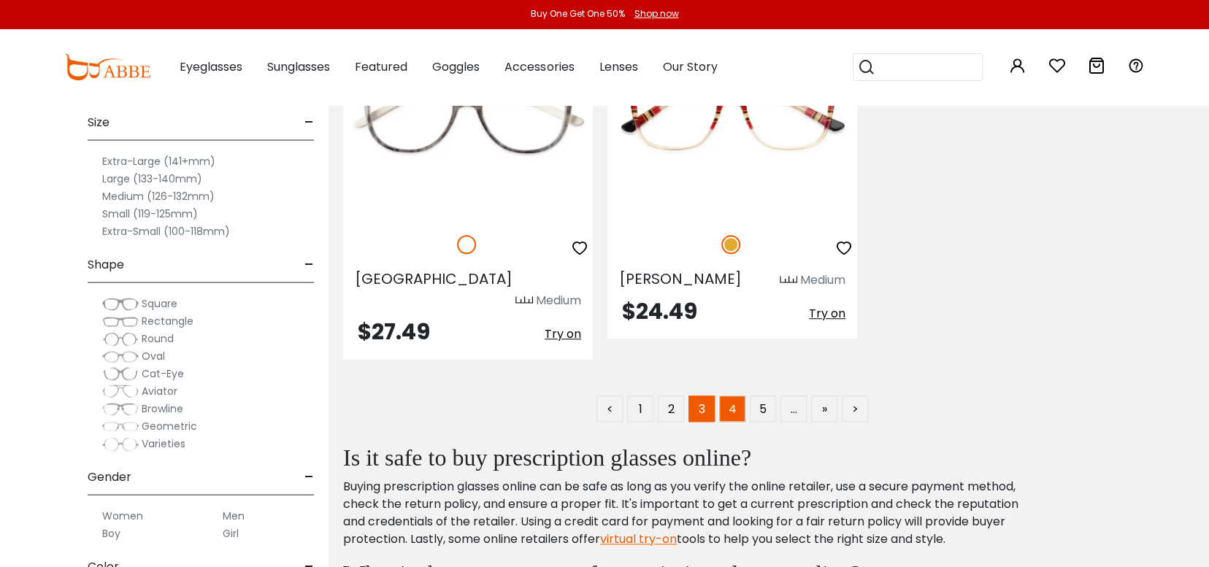
click at [736, 396] on link "4" at bounding box center [732, 409] width 26 height 26
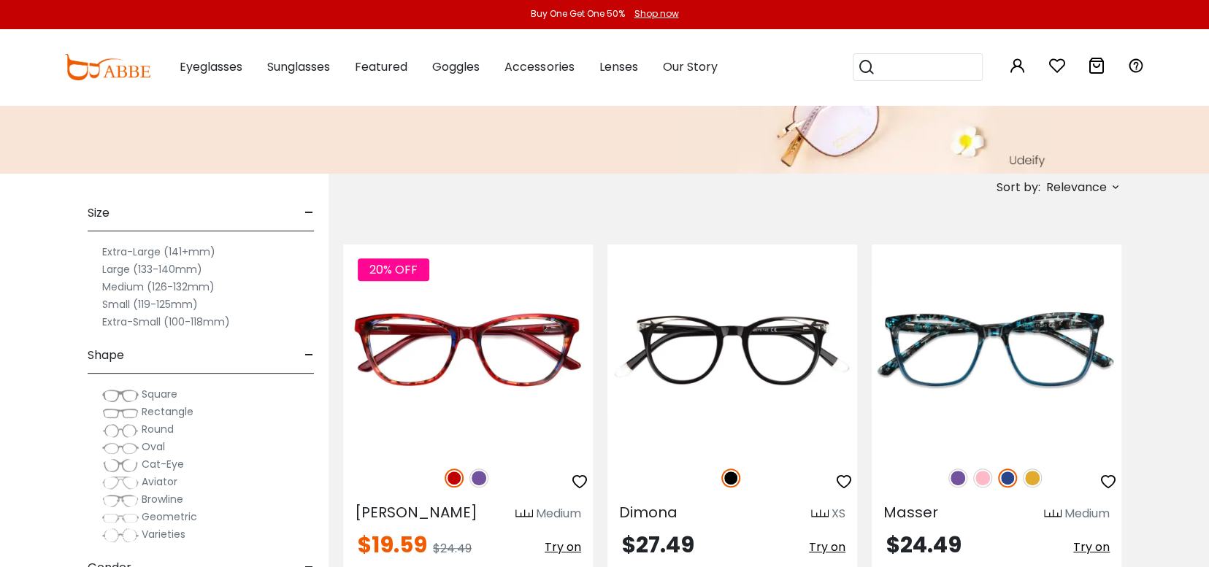
scroll to position [219, 0]
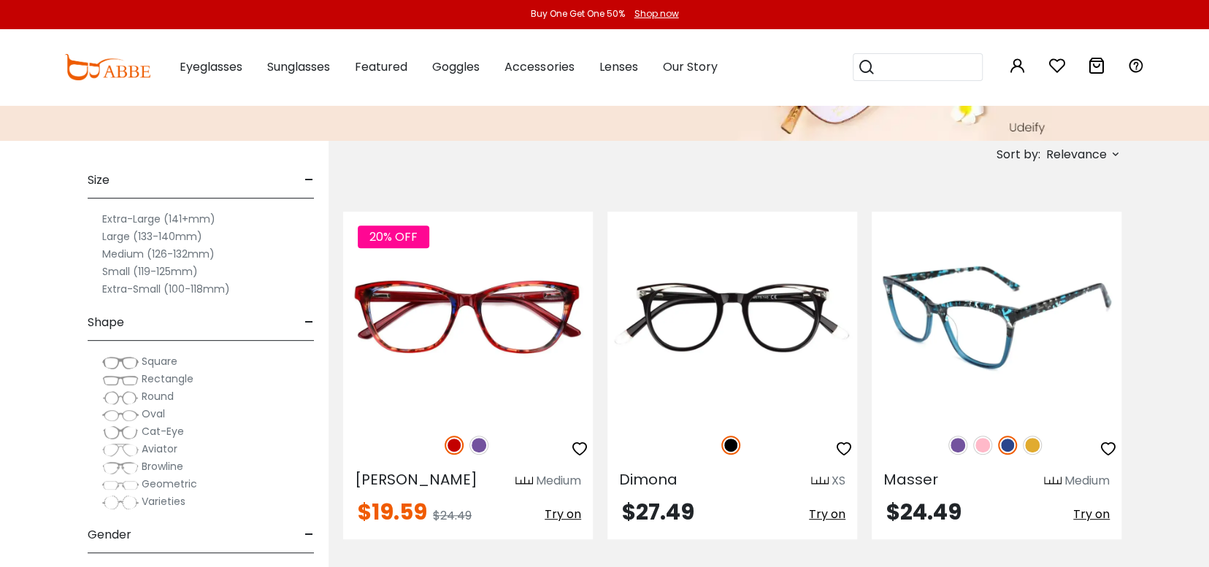
click at [1032, 442] on img at bounding box center [1032, 445] width 19 height 19
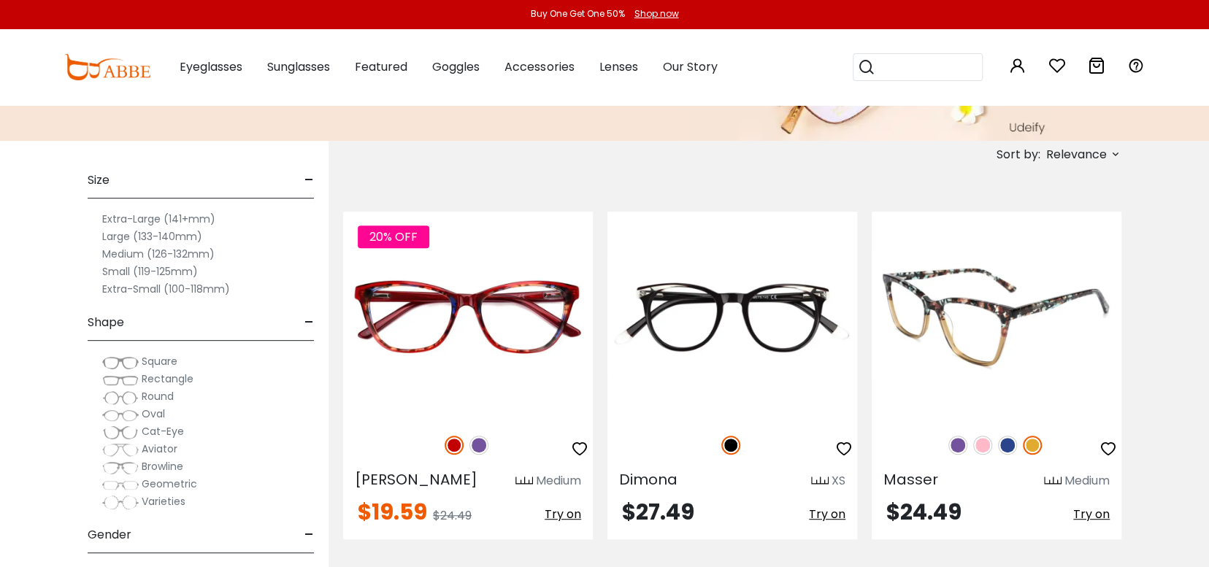
click at [981, 443] on img at bounding box center [982, 445] width 19 height 19
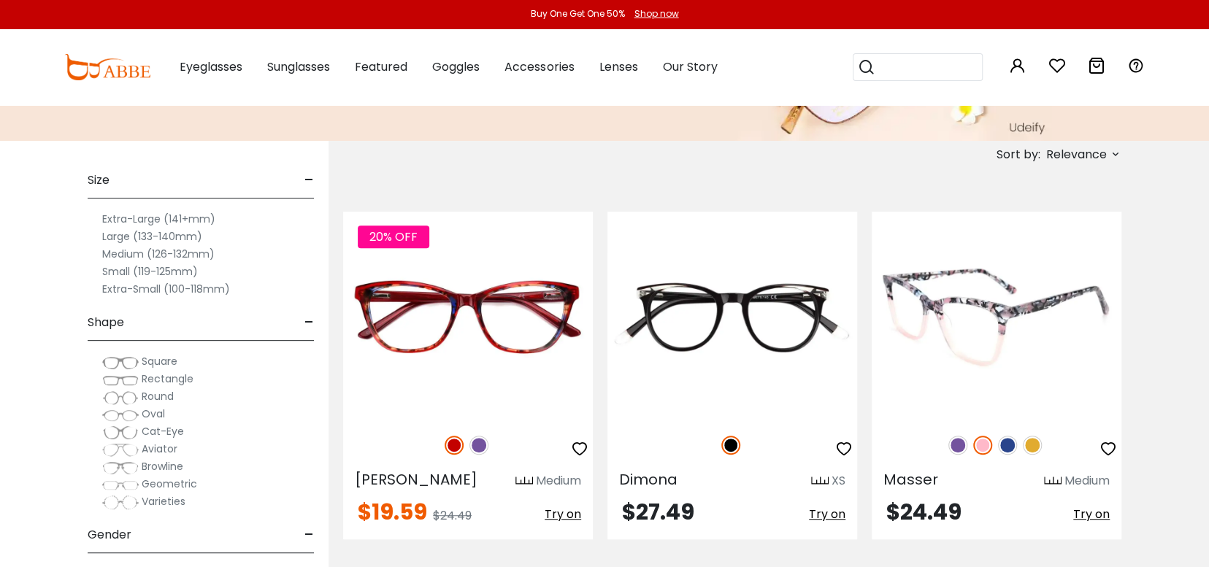
click at [963, 445] on img at bounding box center [957, 445] width 19 height 19
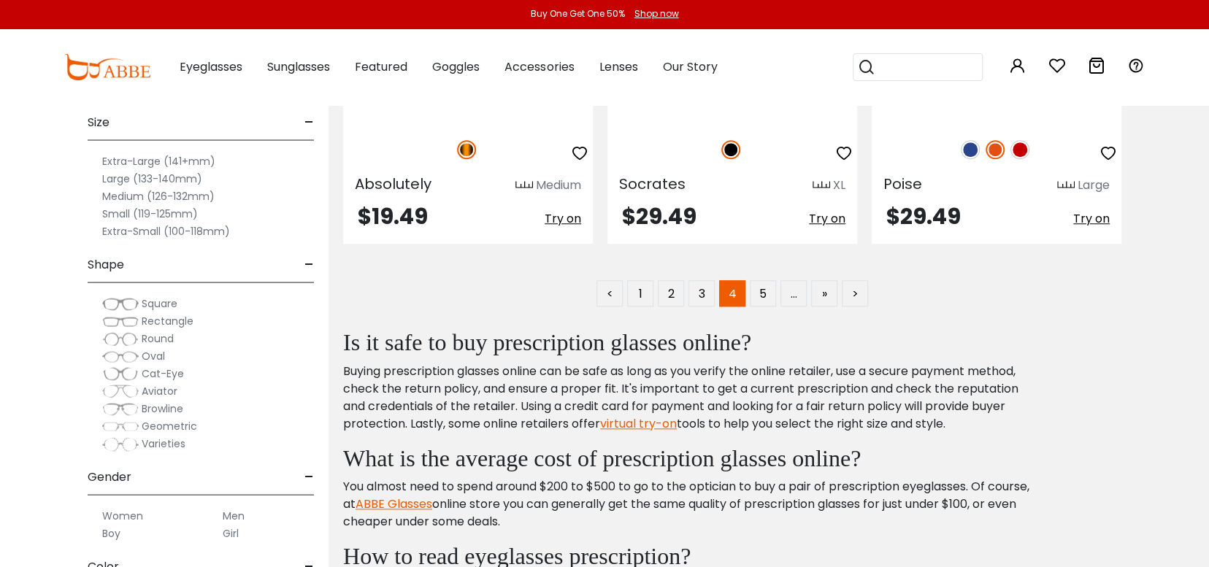
scroll to position [7736, 0]
